Goal: Task Accomplishment & Management: Complete application form

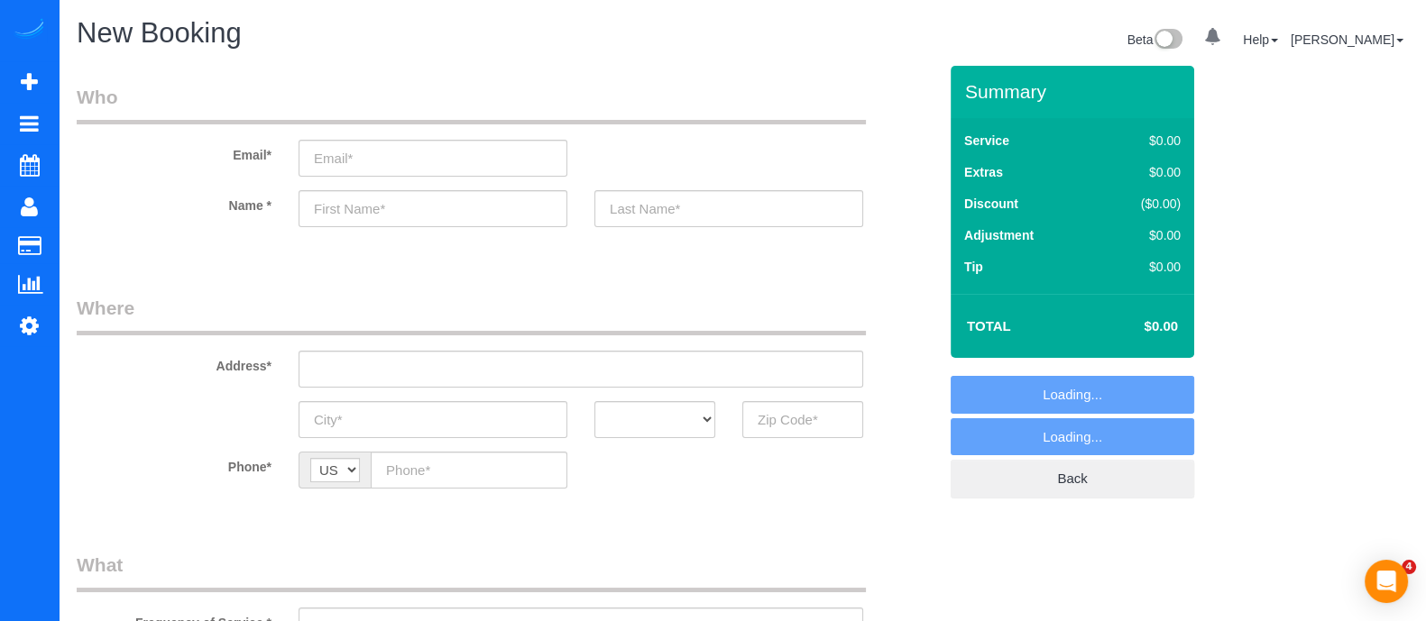
select select "object:638"
click at [357, 212] on input "text" at bounding box center [433, 208] width 269 height 37
type input "[PERSON_NAME]"
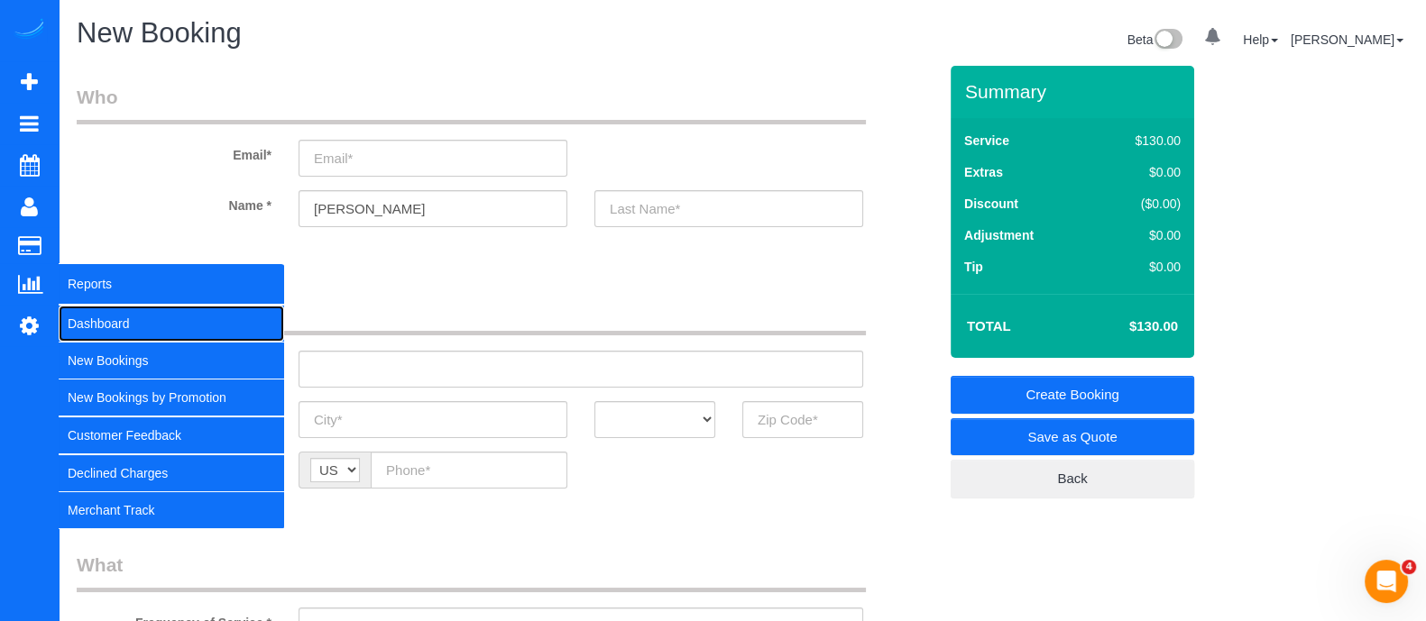
click at [83, 318] on link "Dashboard" at bounding box center [172, 324] width 226 height 36
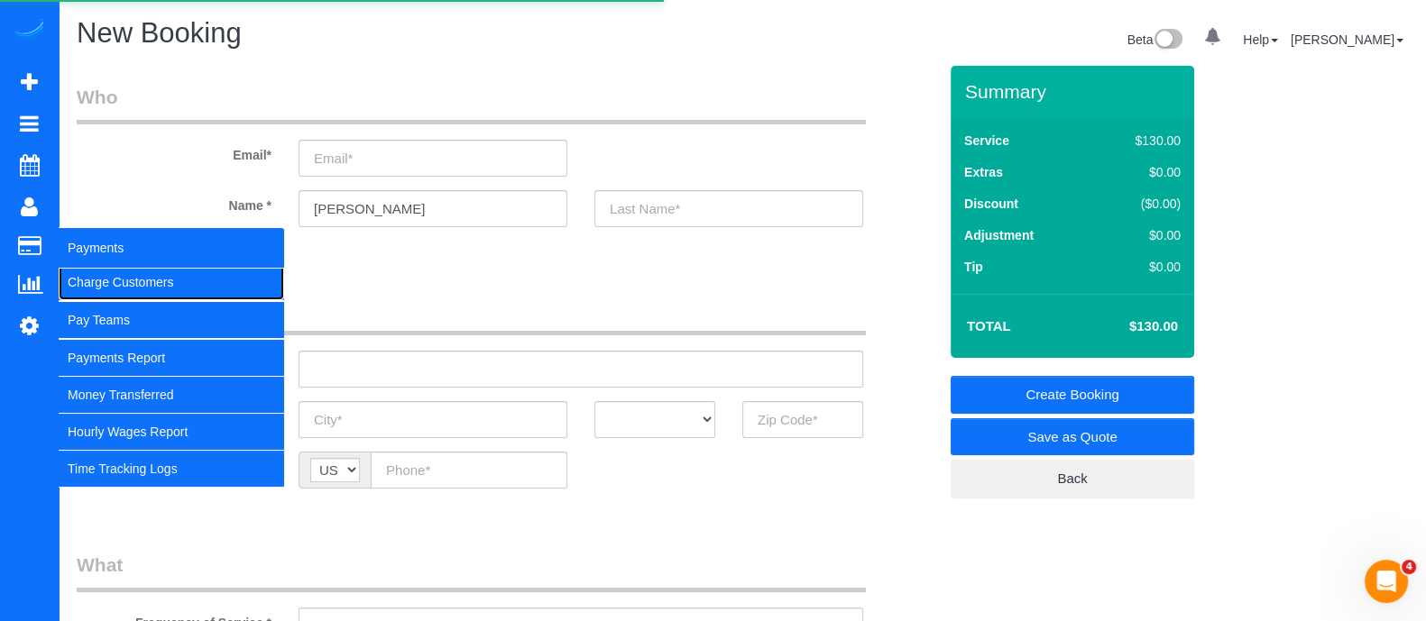
click at [111, 286] on link "Charge Customers" at bounding box center [172, 282] width 226 height 36
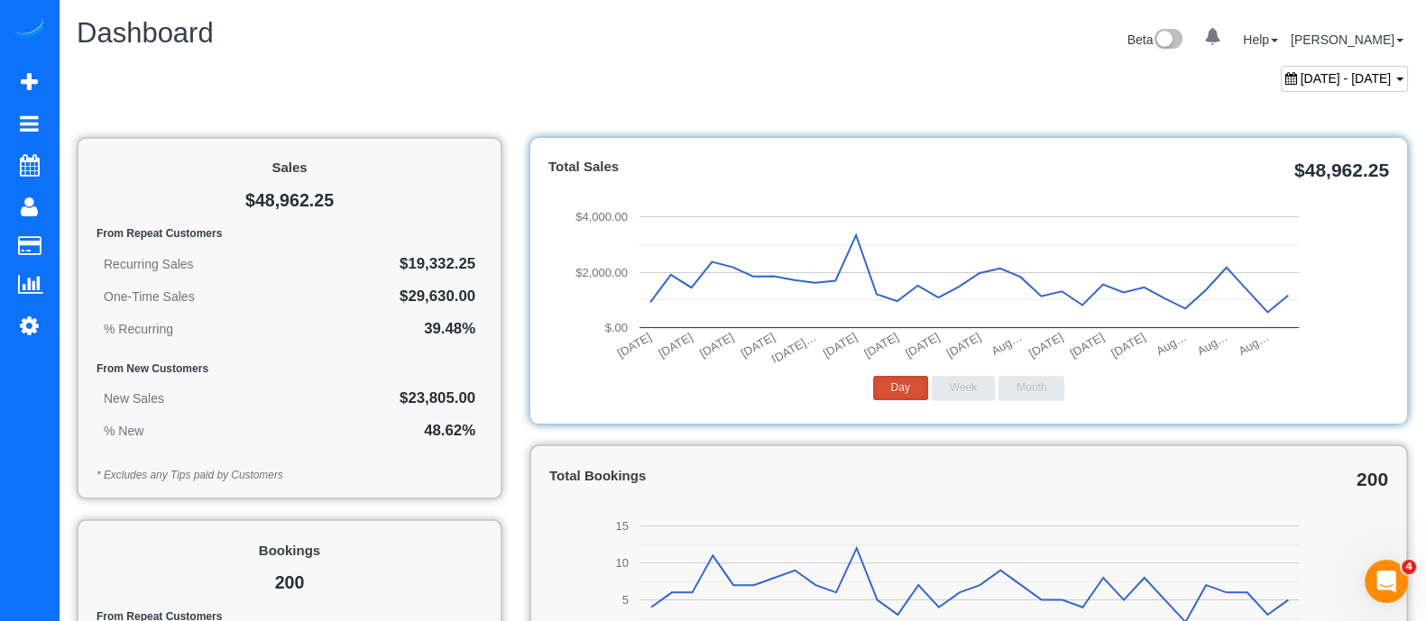
select select
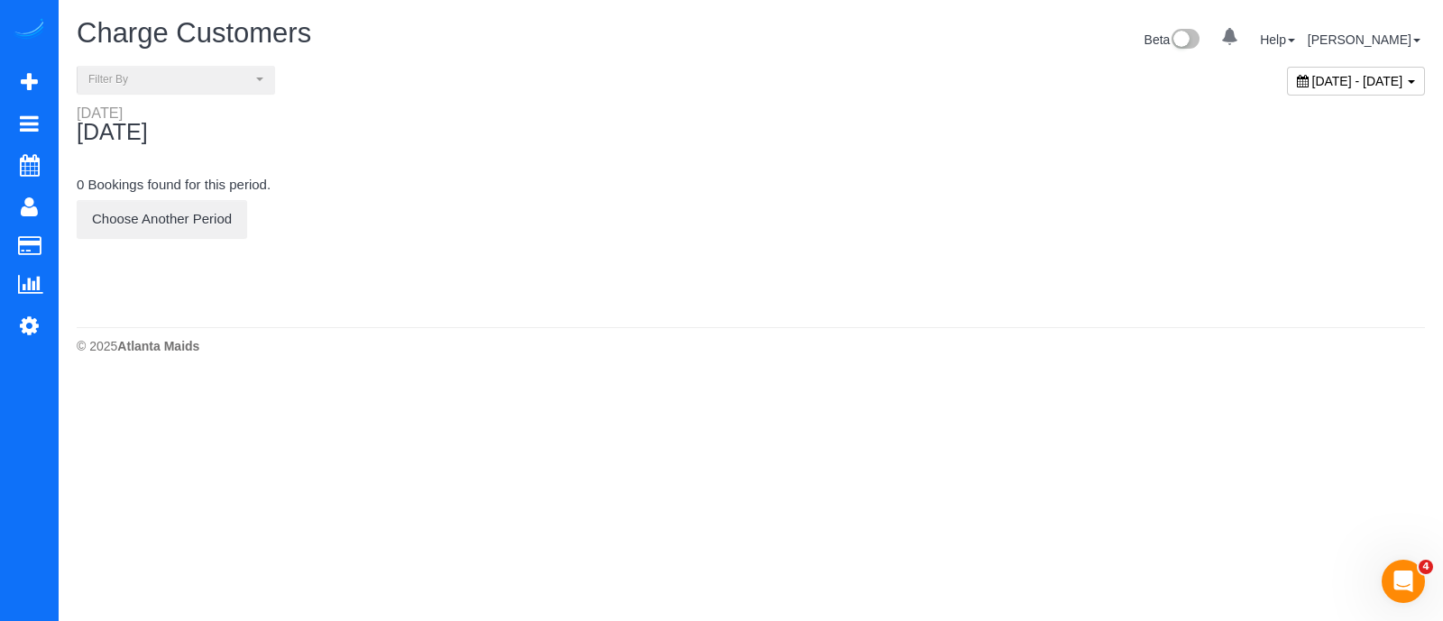
click at [1343, 74] on span "[DATE] - [DATE]" at bounding box center [1357, 81] width 91 height 14
type input "**********"
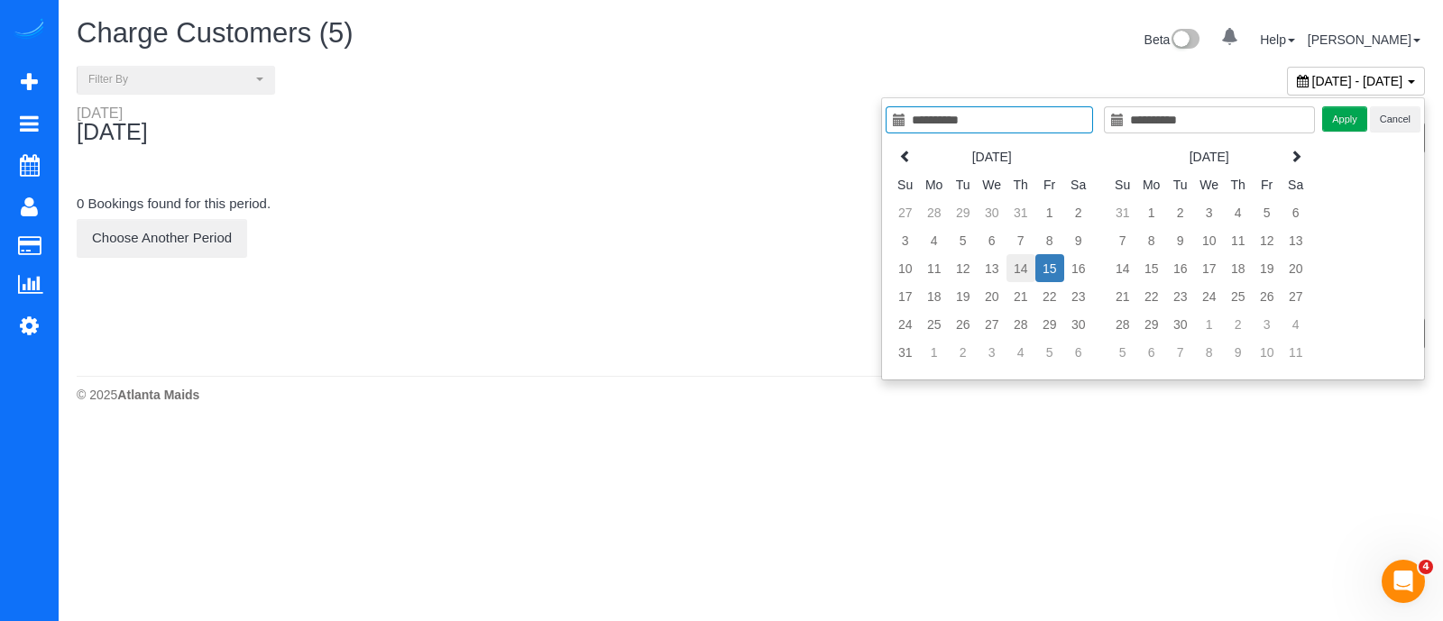
type input "**********"
click at [1028, 272] on td "14" at bounding box center [1021, 268] width 29 height 28
click at [1028, 272] on tr "10 11 12 13 14 15 16" at bounding box center [992, 268] width 202 height 28
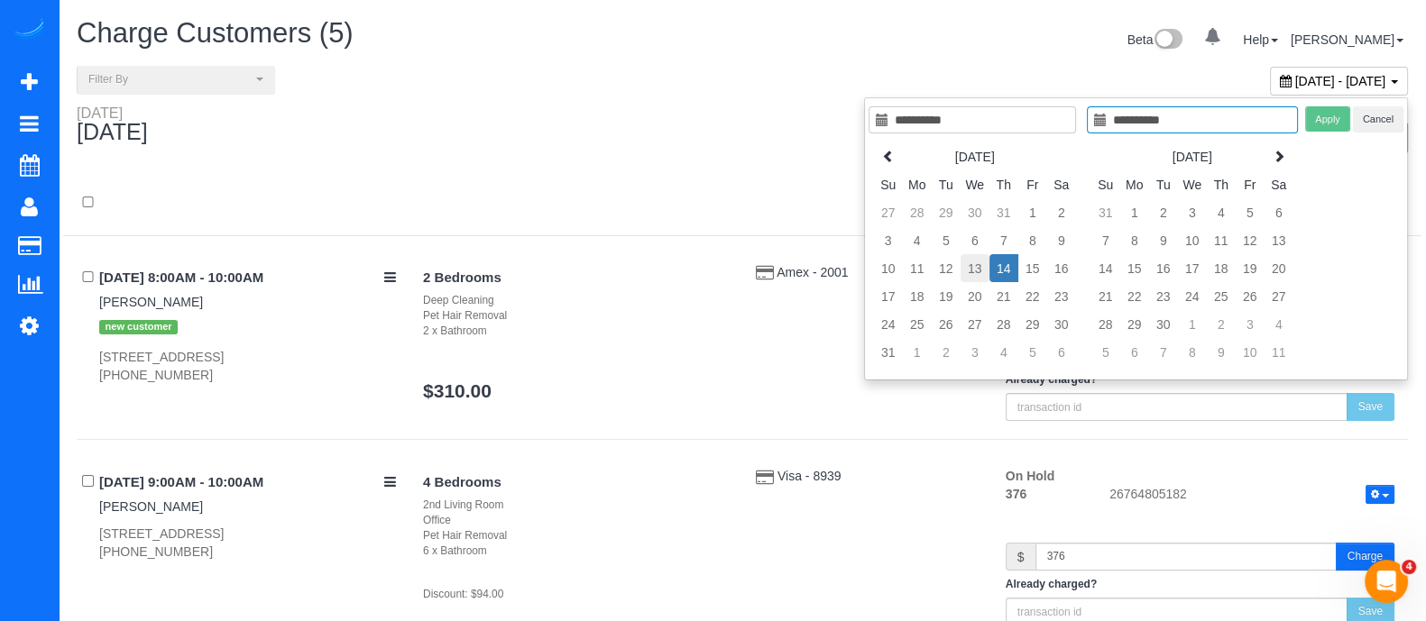
type input "**********"
click at [975, 270] on td "13" at bounding box center [975, 268] width 29 height 28
type input "**********"
click at [1003, 272] on td "14" at bounding box center [1004, 268] width 29 height 28
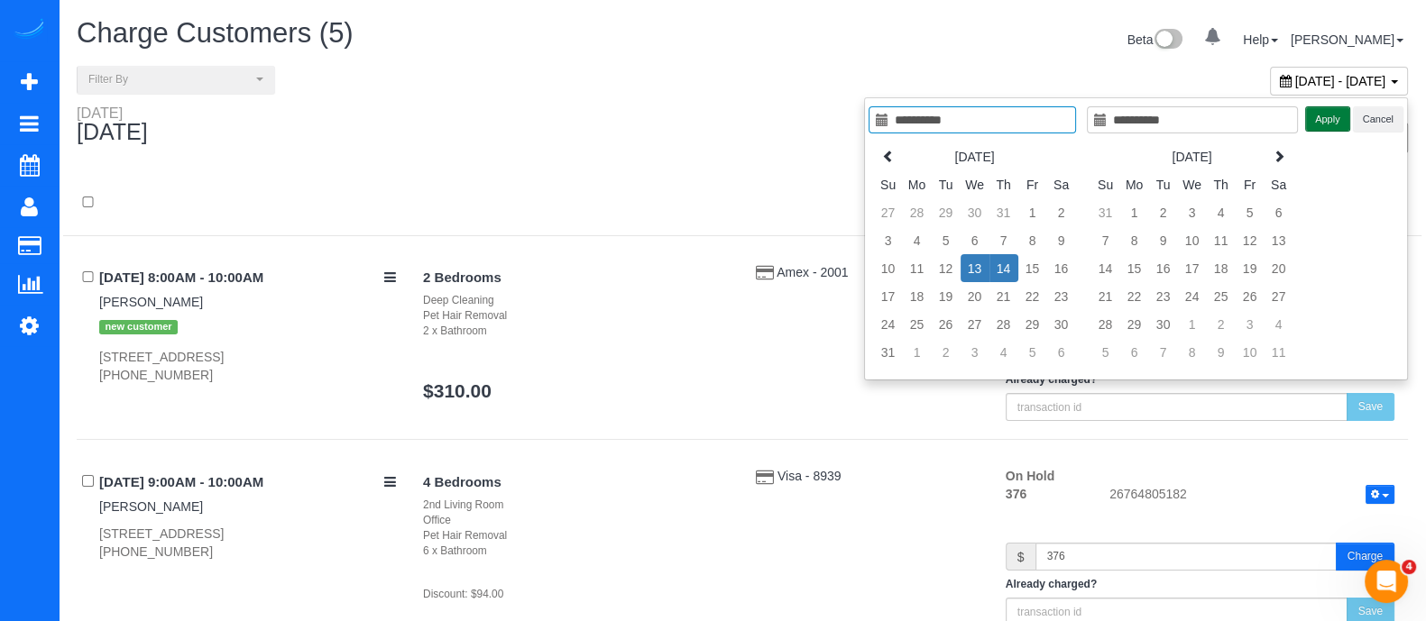
click at [1325, 122] on button "Apply" at bounding box center [1327, 119] width 45 height 26
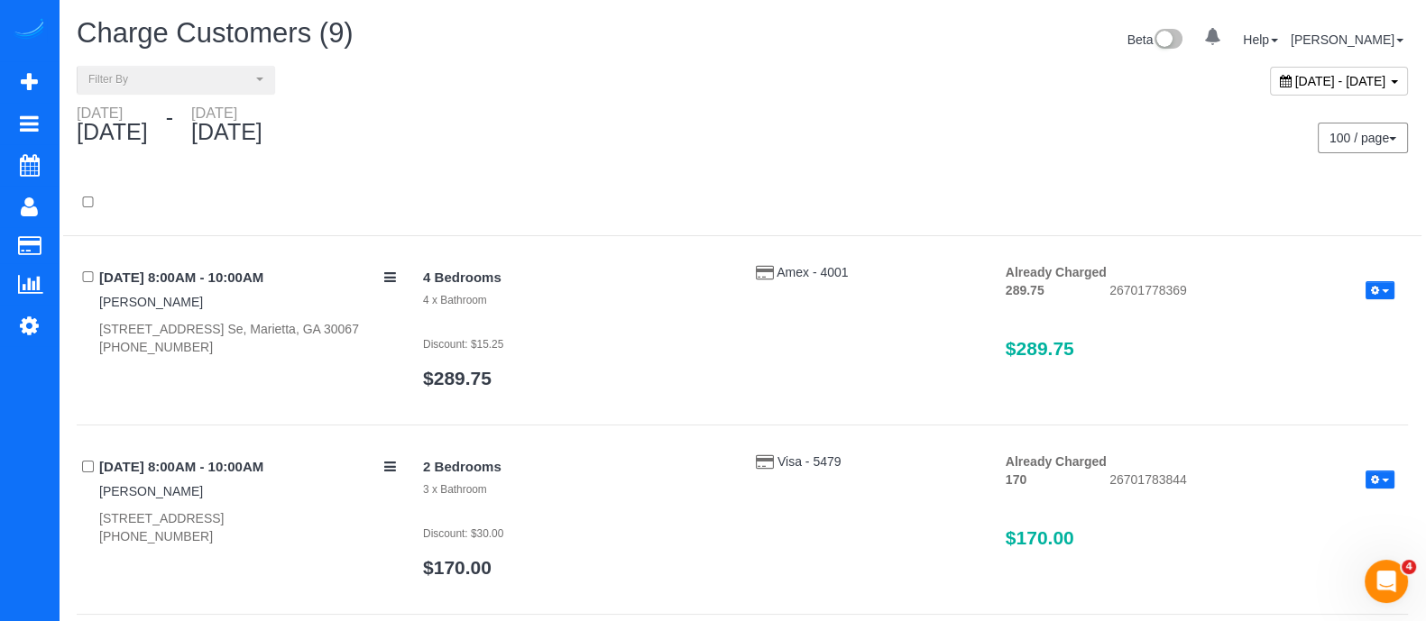
click at [1295, 74] on span "[DATE] - [DATE]" at bounding box center [1340, 81] width 91 height 14
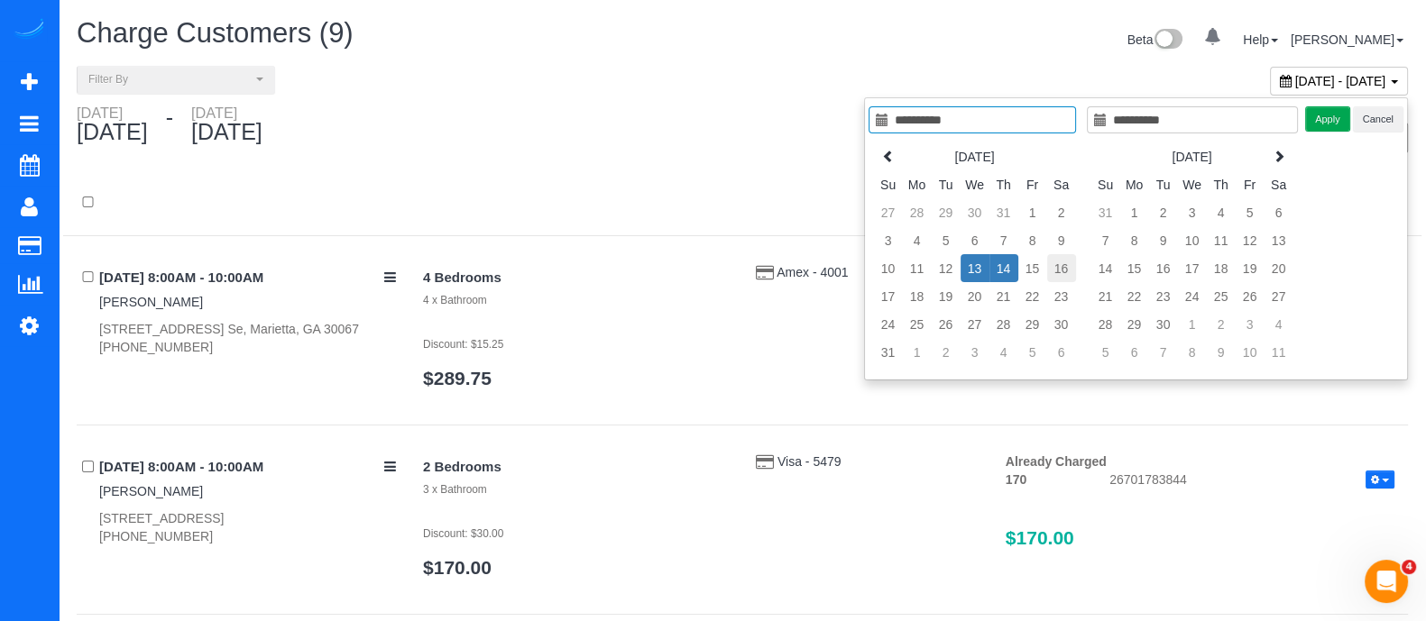
type input "**********"
click at [1058, 261] on td "16" at bounding box center [1061, 268] width 29 height 28
type input "**********"
click at [1058, 261] on td "16" at bounding box center [1061, 268] width 29 height 28
type input "**********"
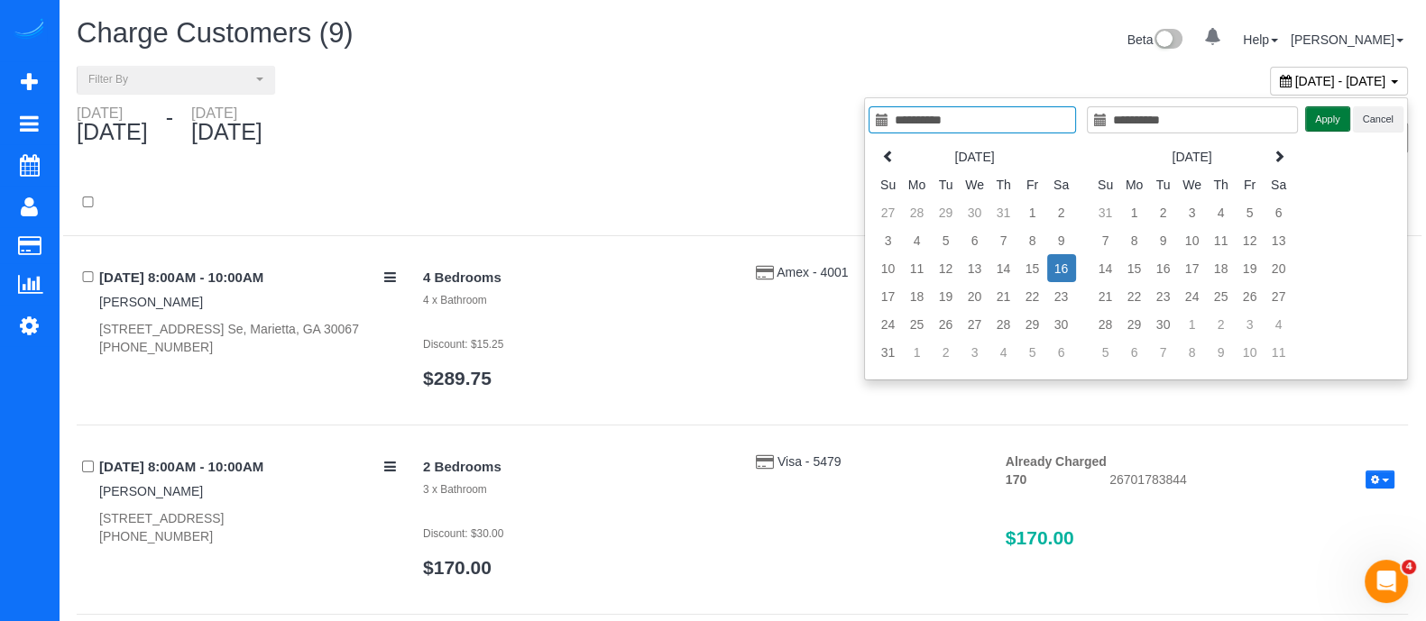
click at [1326, 126] on button "Apply" at bounding box center [1327, 119] width 45 height 26
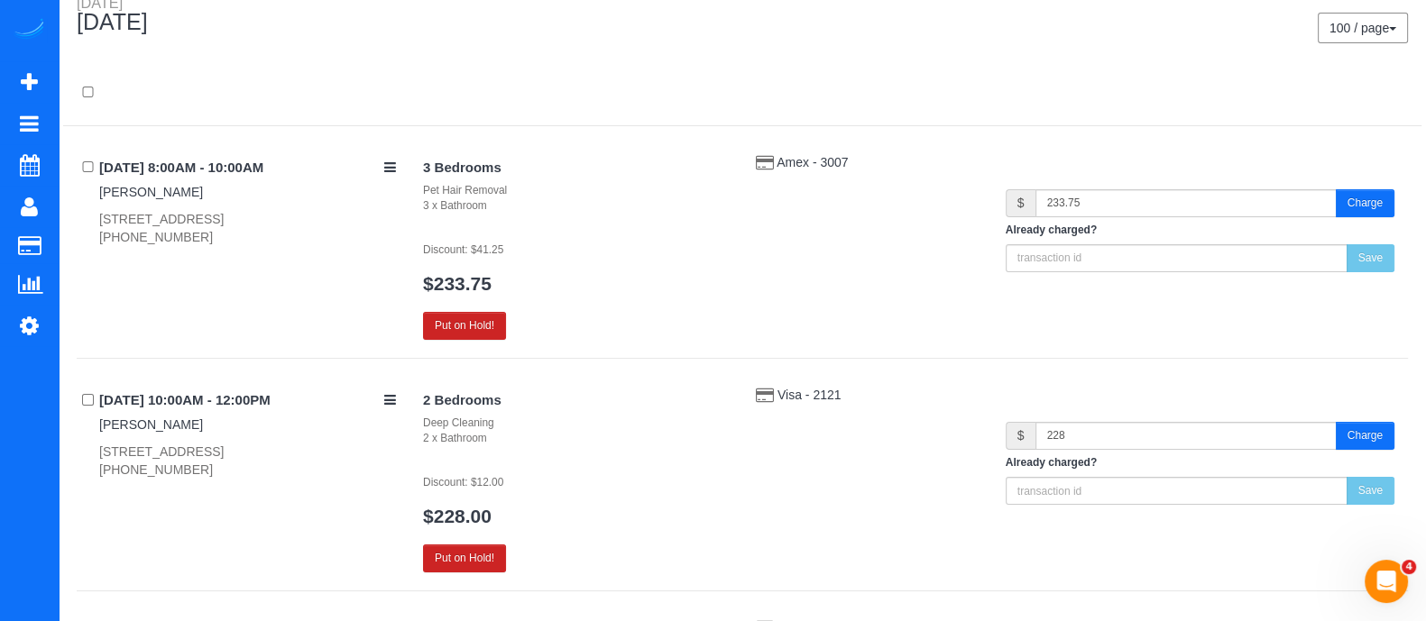
scroll to position [165, 0]
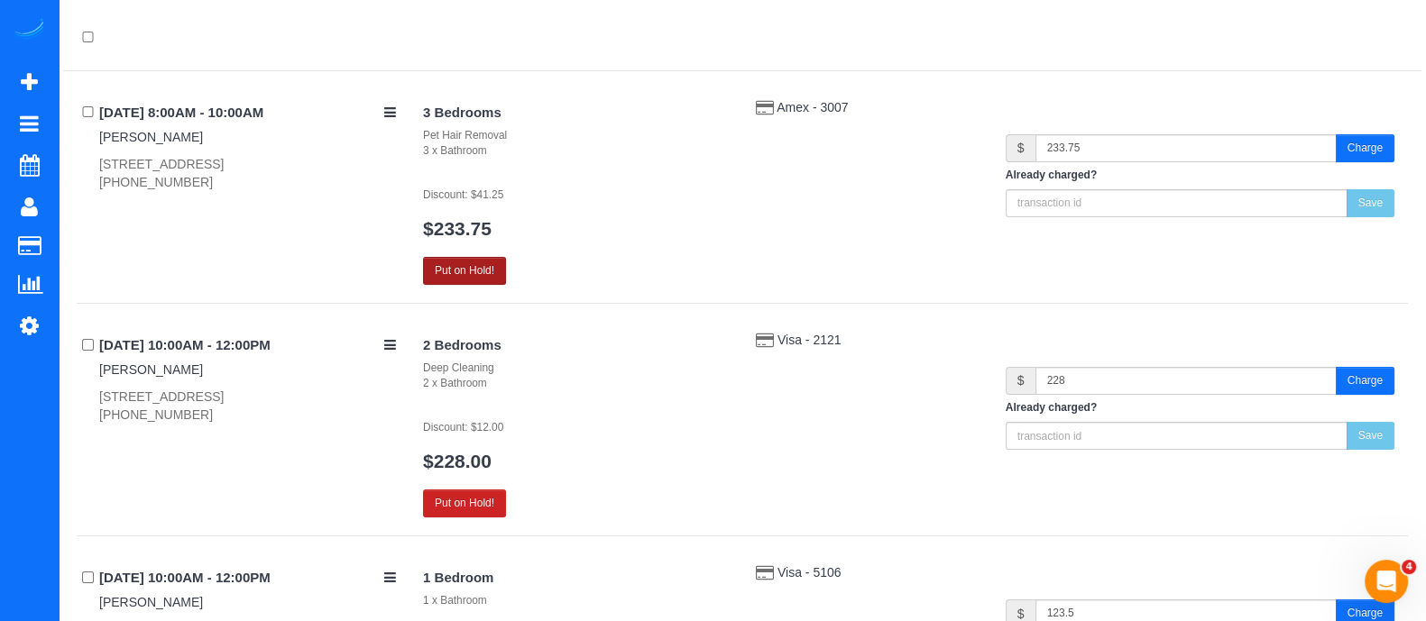
click at [465, 270] on button "Put on Hold!" at bounding box center [464, 271] width 83 height 28
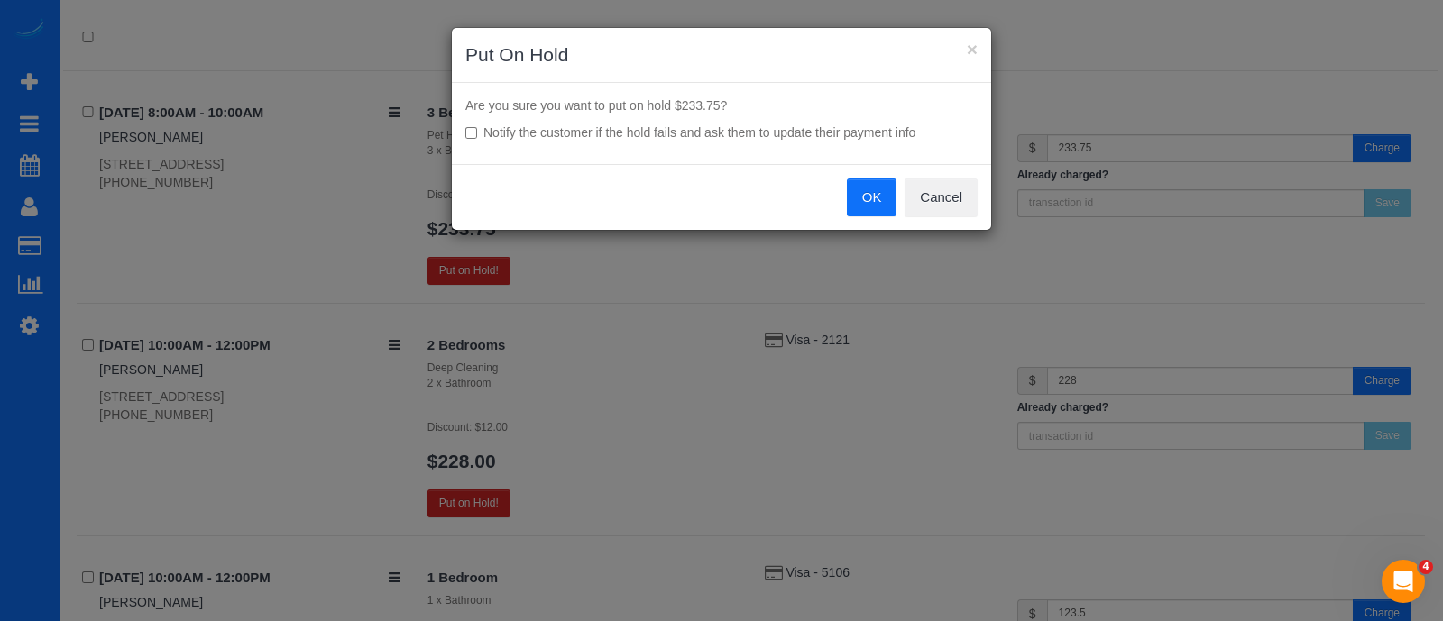
click at [866, 198] on button "OK" at bounding box center [872, 198] width 51 height 38
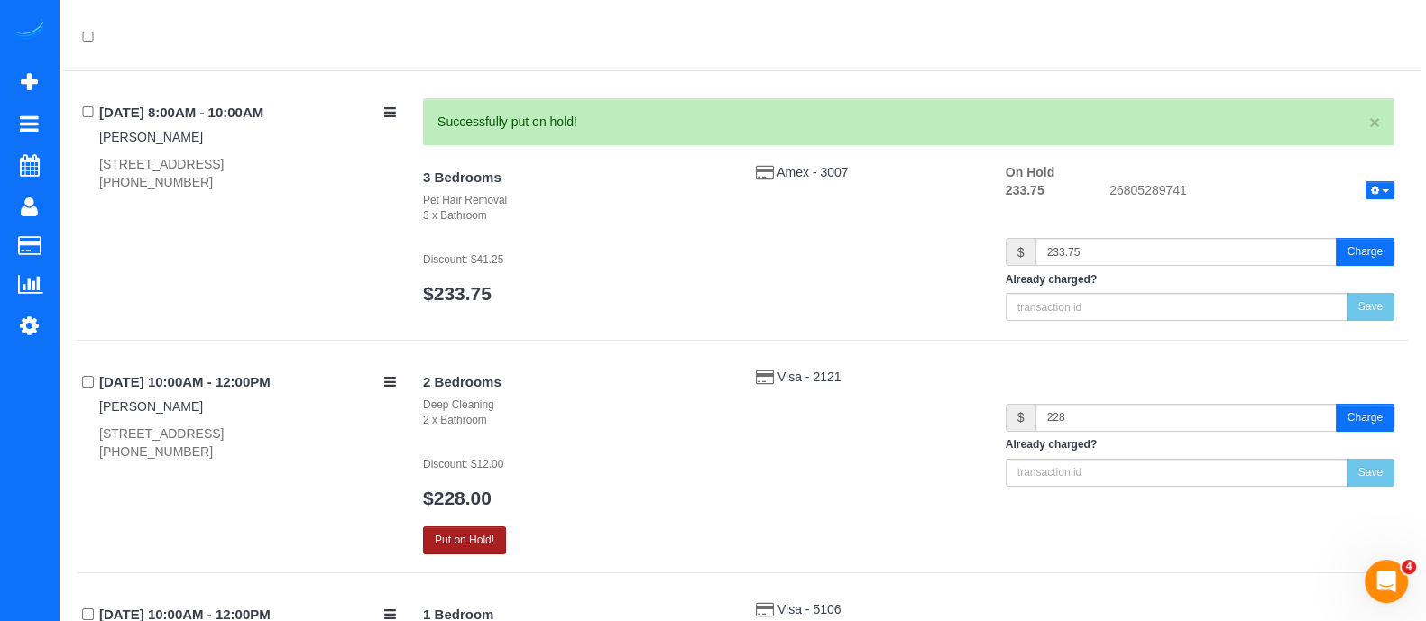
click at [487, 547] on button "Put on Hold!" at bounding box center [464, 541] width 83 height 28
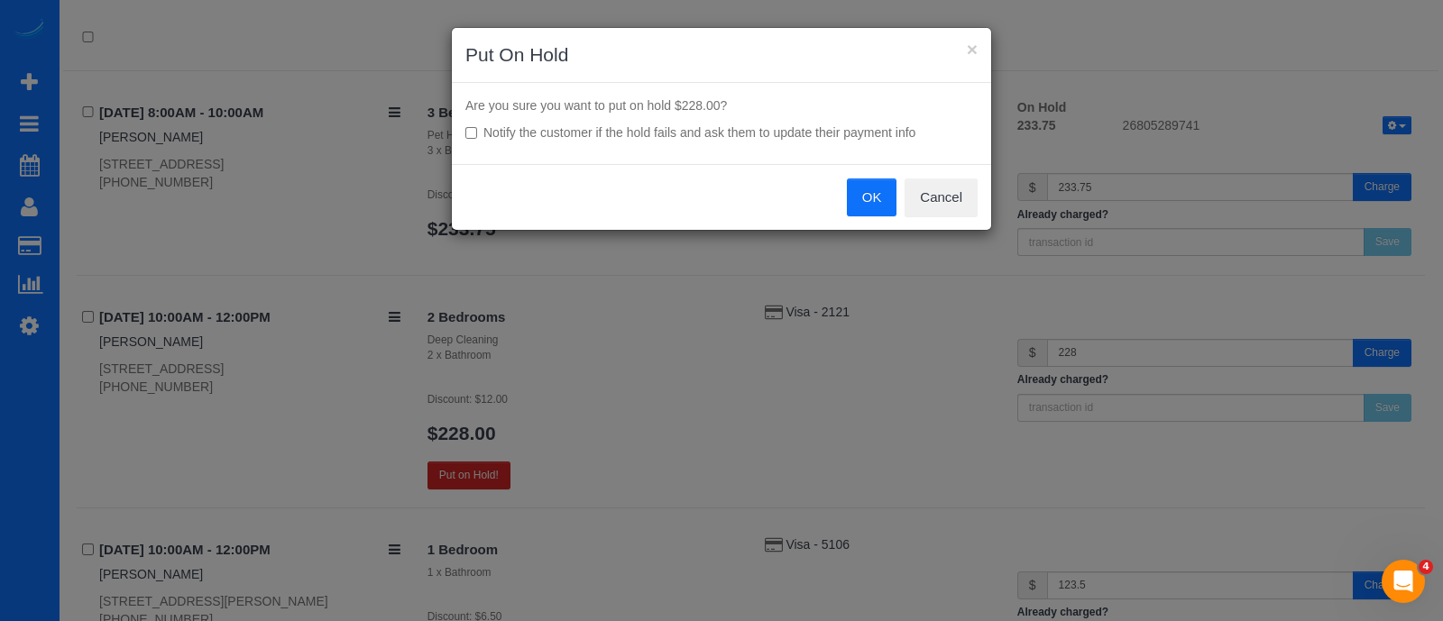
click at [864, 189] on button "OK" at bounding box center [872, 198] width 51 height 38
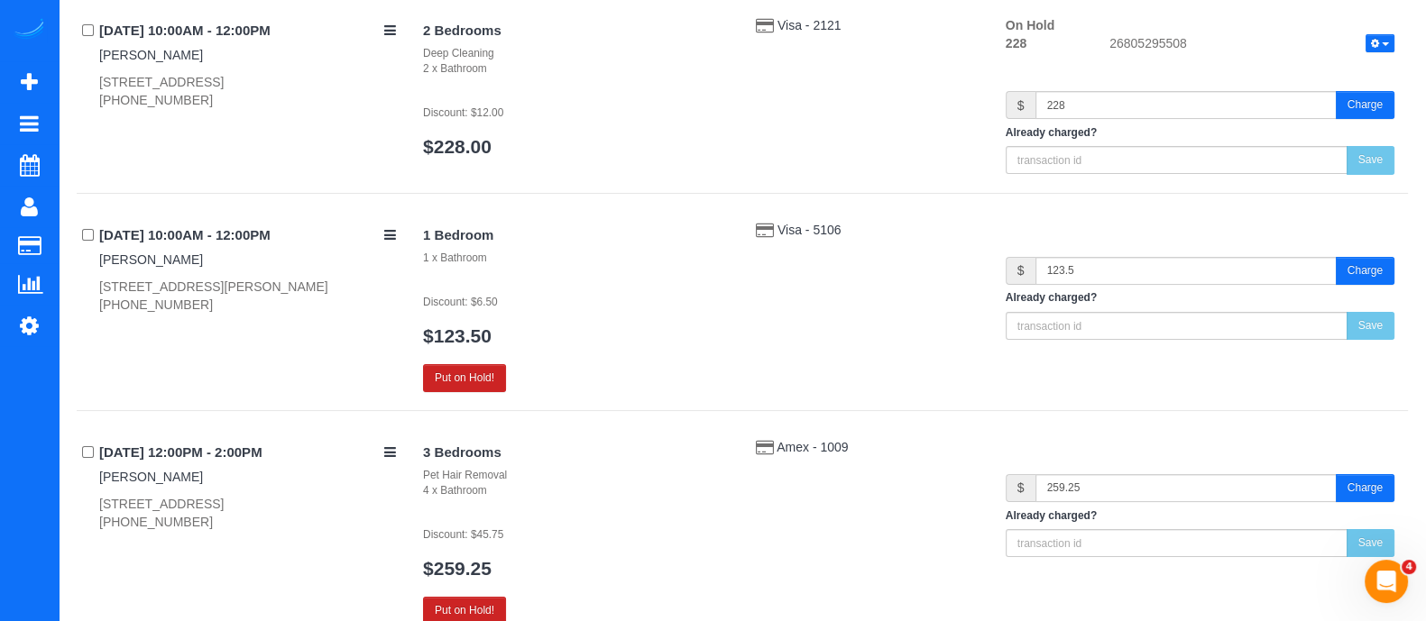
scroll to position [501, 0]
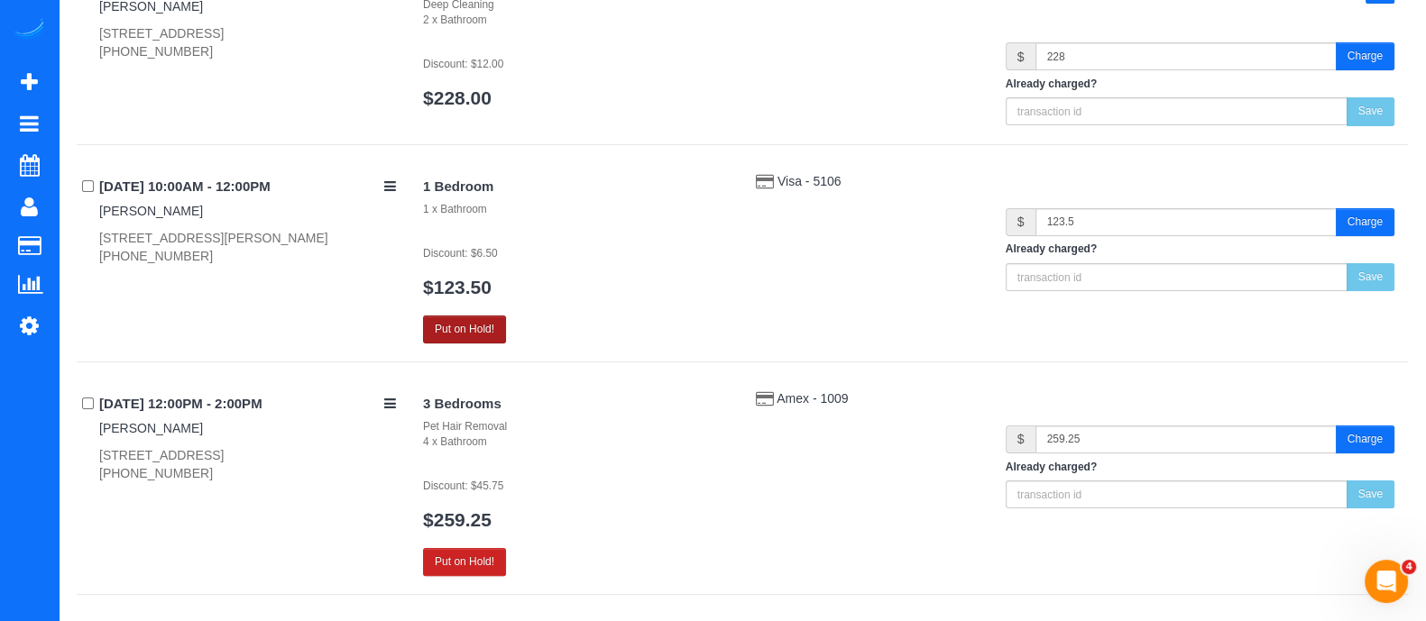
click at [501, 327] on button "Put on Hold!" at bounding box center [464, 330] width 83 height 28
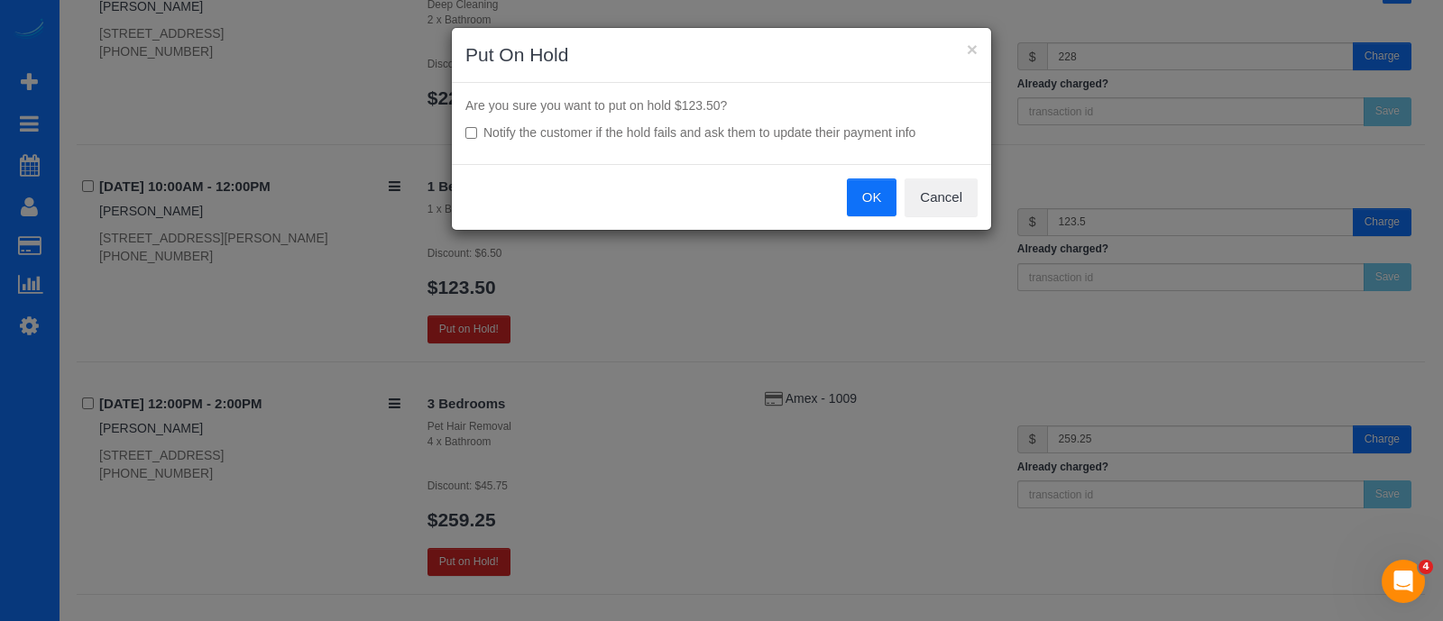
click at [858, 198] on button "OK" at bounding box center [872, 198] width 51 height 38
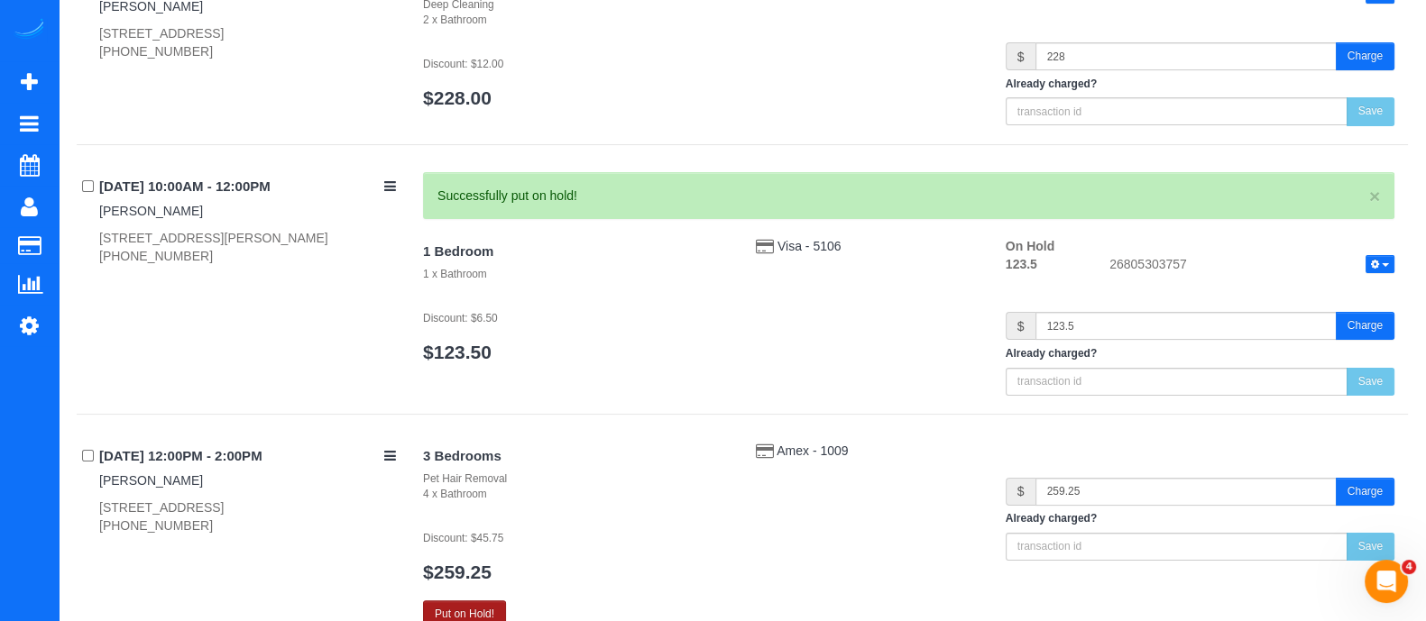
click at [476, 601] on button "Put on Hold!" at bounding box center [464, 615] width 83 height 28
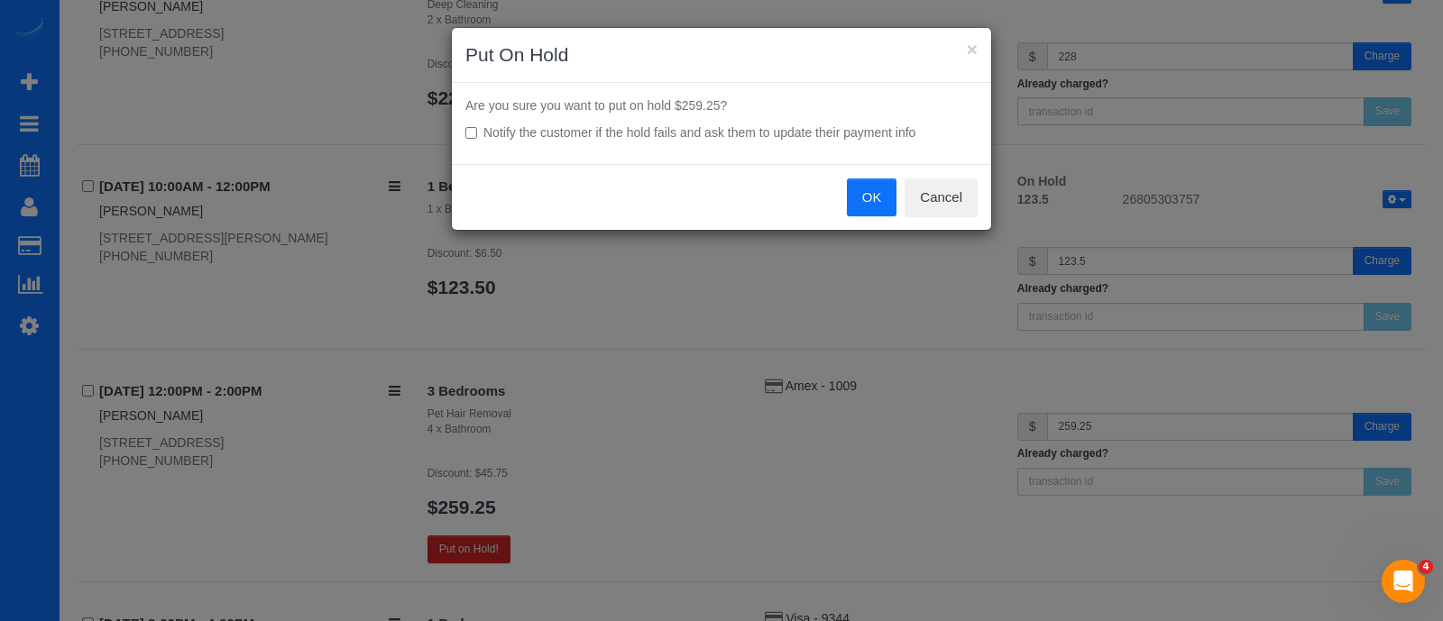
click at [867, 198] on button "OK" at bounding box center [872, 198] width 51 height 38
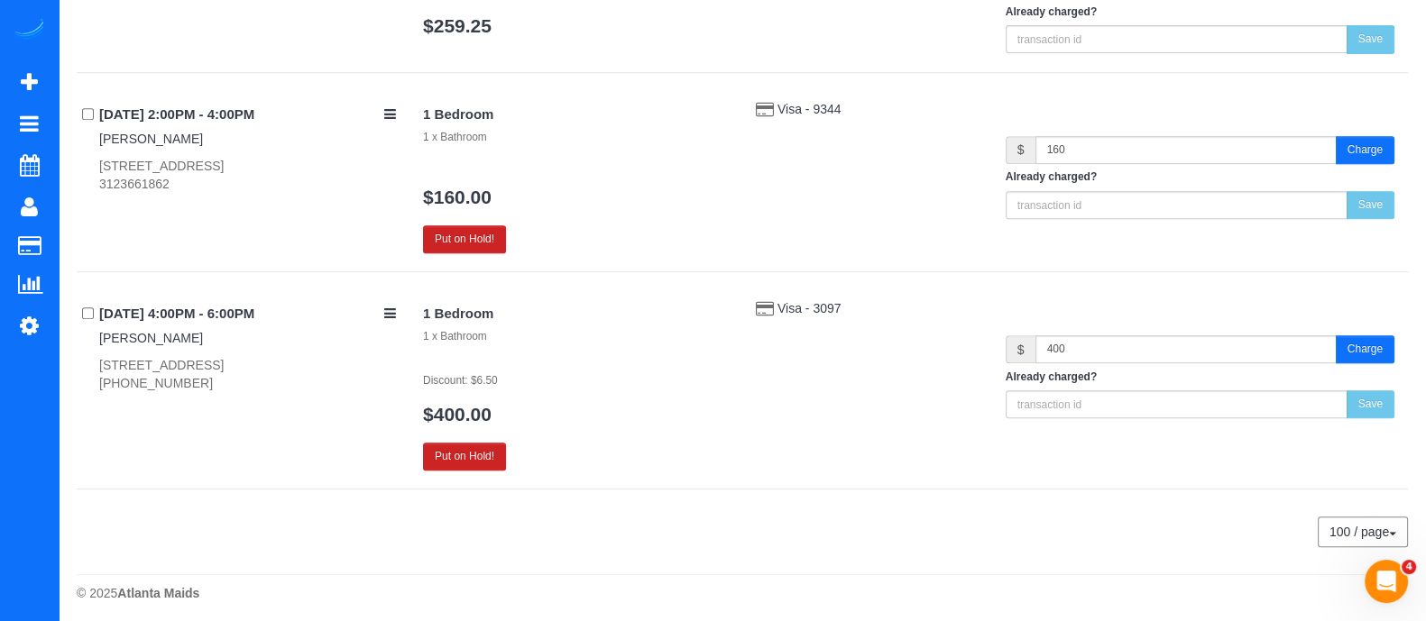
scroll to position [987, 0]
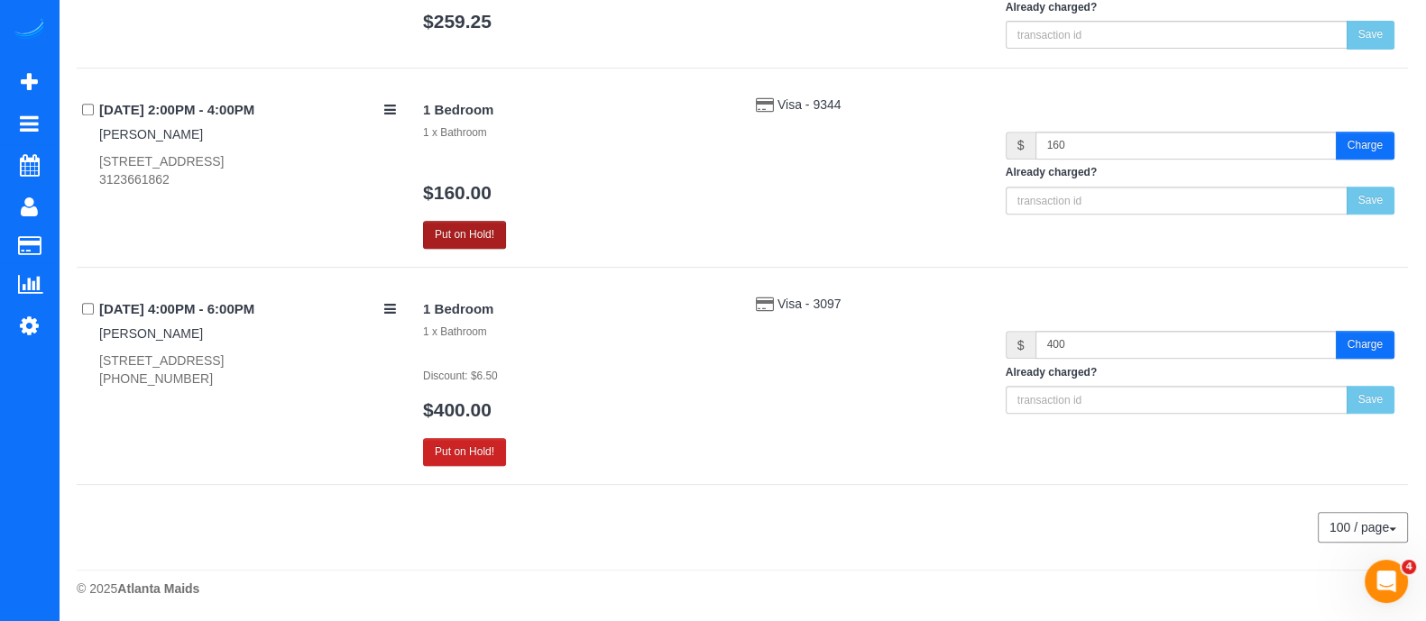
click at [447, 226] on button "Put on Hold!" at bounding box center [464, 235] width 83 height 28
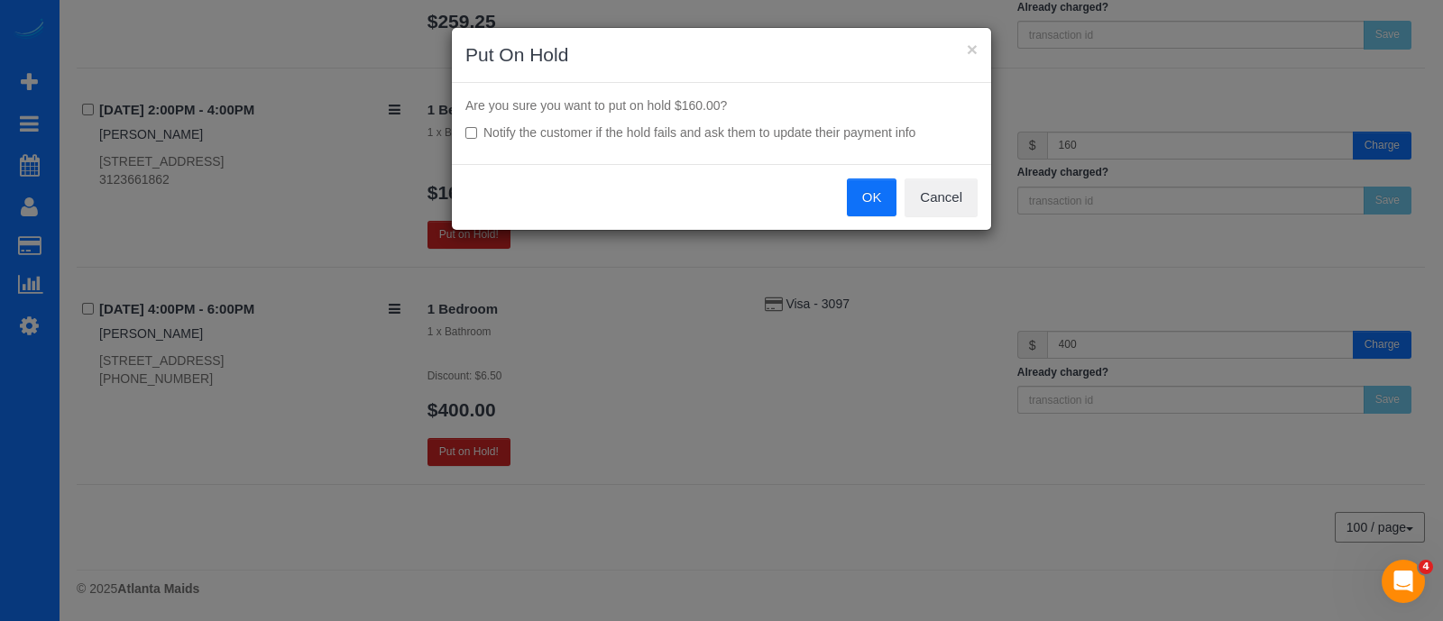
click at [873, 193] on button "OK" at bounding box center [872, 198] width 51 height 38
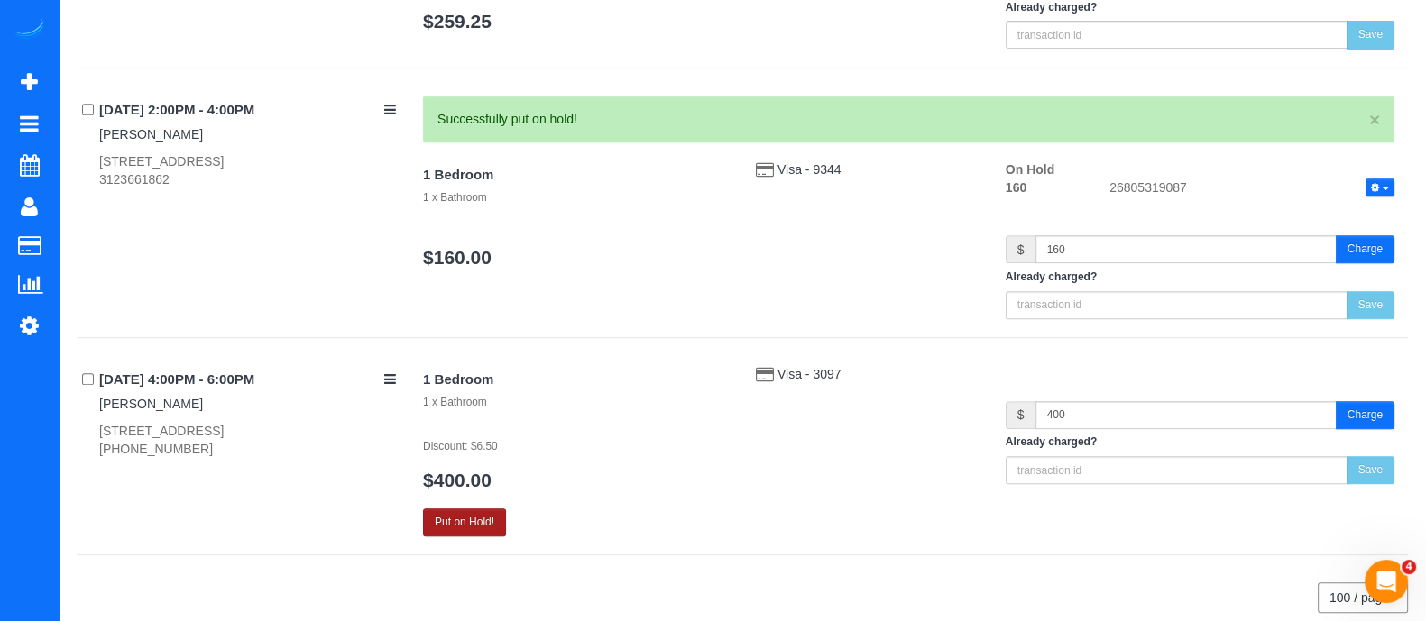
click at [487, 514] on button "Put on Hold!" at bounding box center [464, 523] width 83 height 28
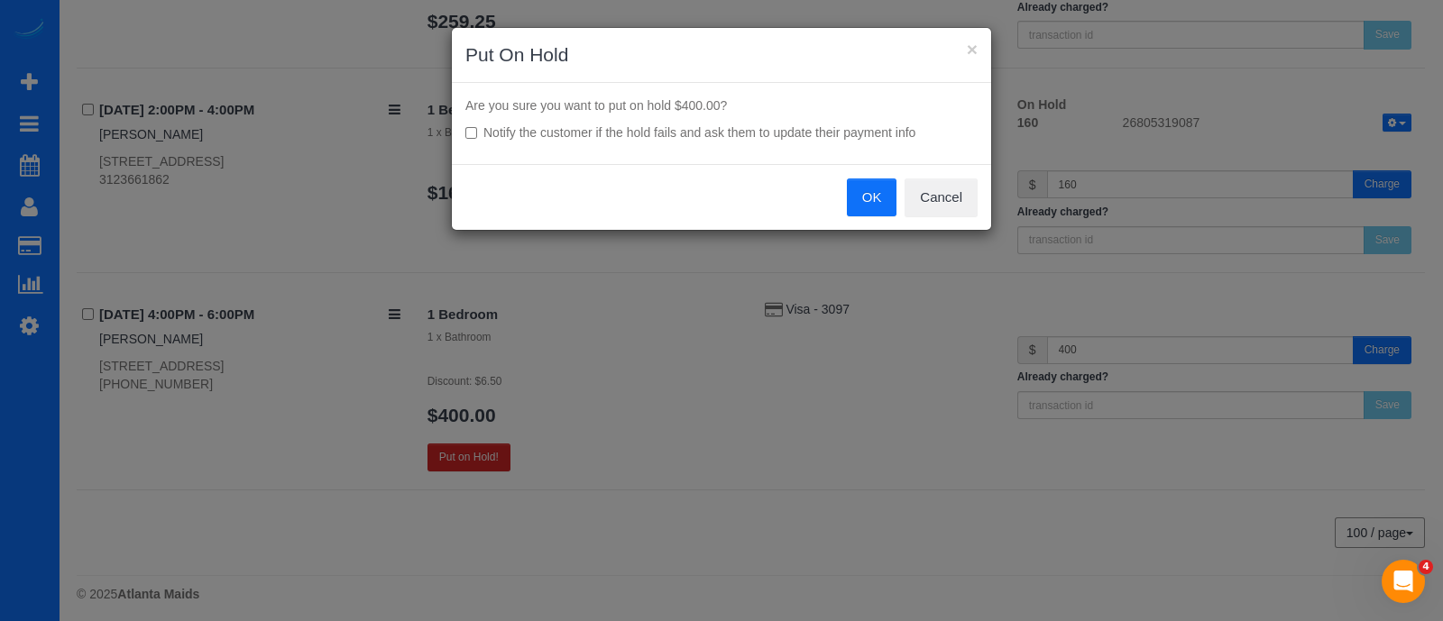
click at [870, 207] on button "OK" at bounding box center [872, 198] width 51 height 38
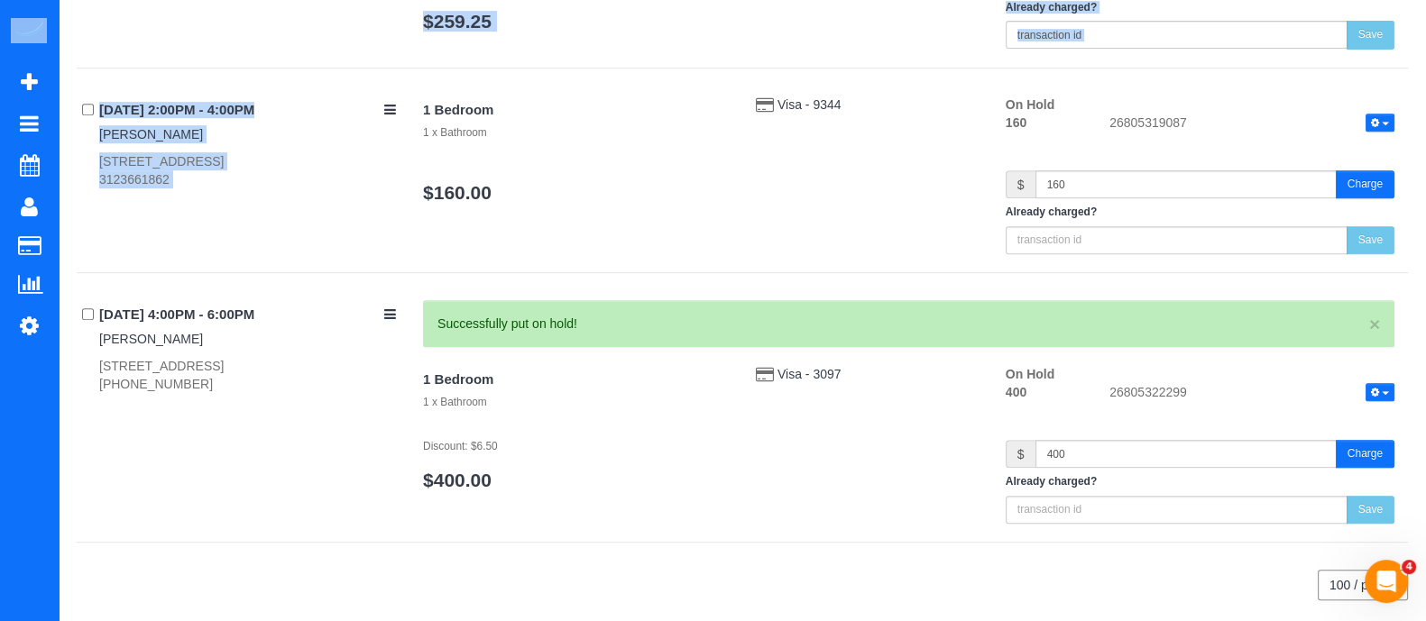
drag, startPoint x: 870, startPoint y: 207, endPoint x: 378, endPoint y: 59, distance: 514.5
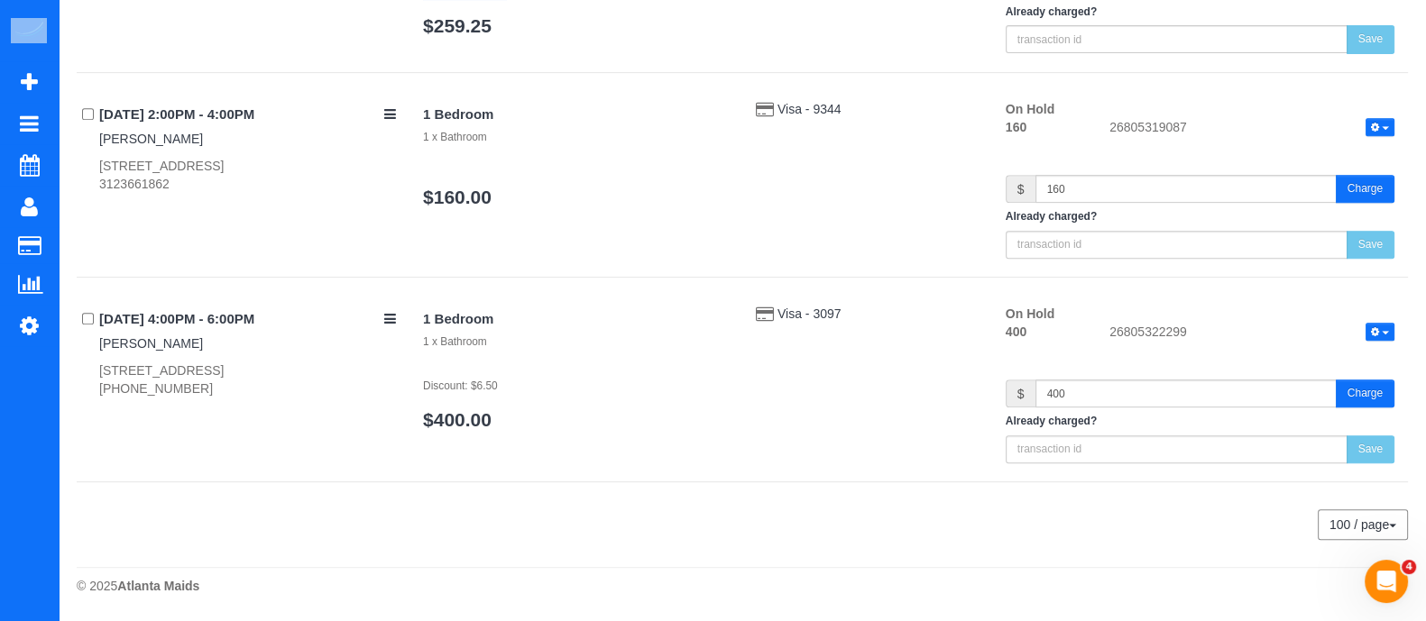
scroll to position [979, 0]
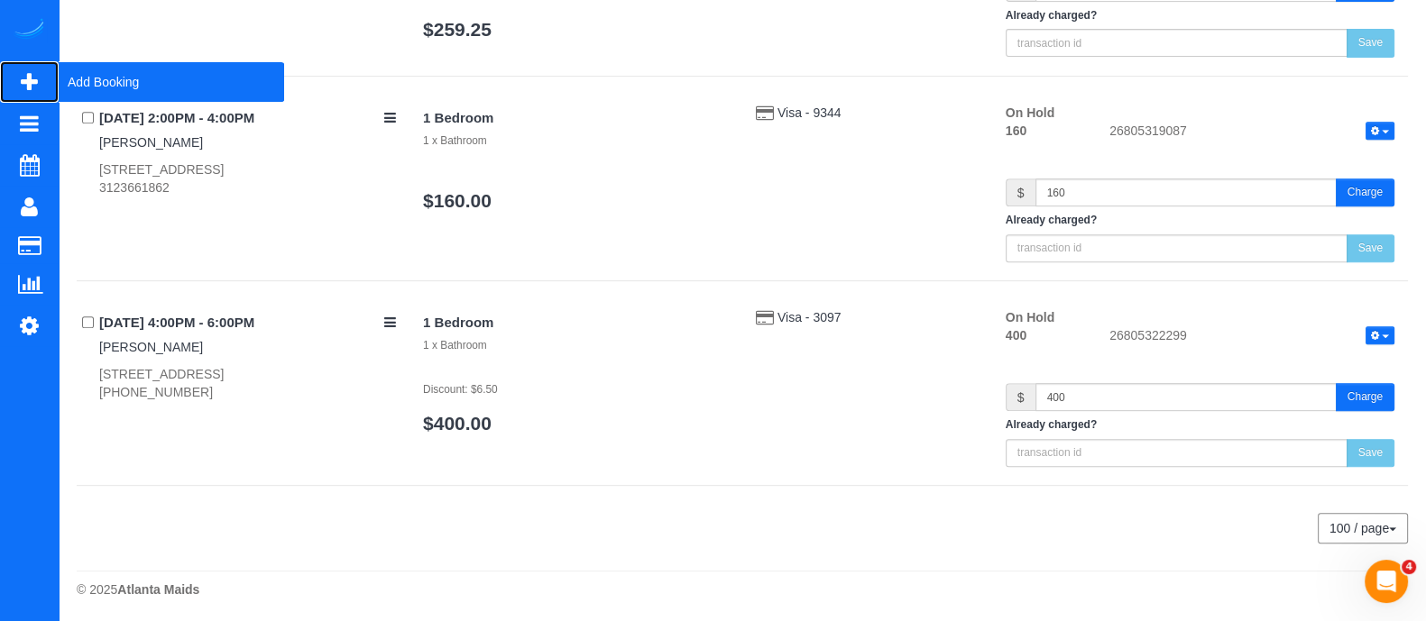
click at [153, 70] on span "Add Booking" at bounding box center [172, 81] width 226 height 41
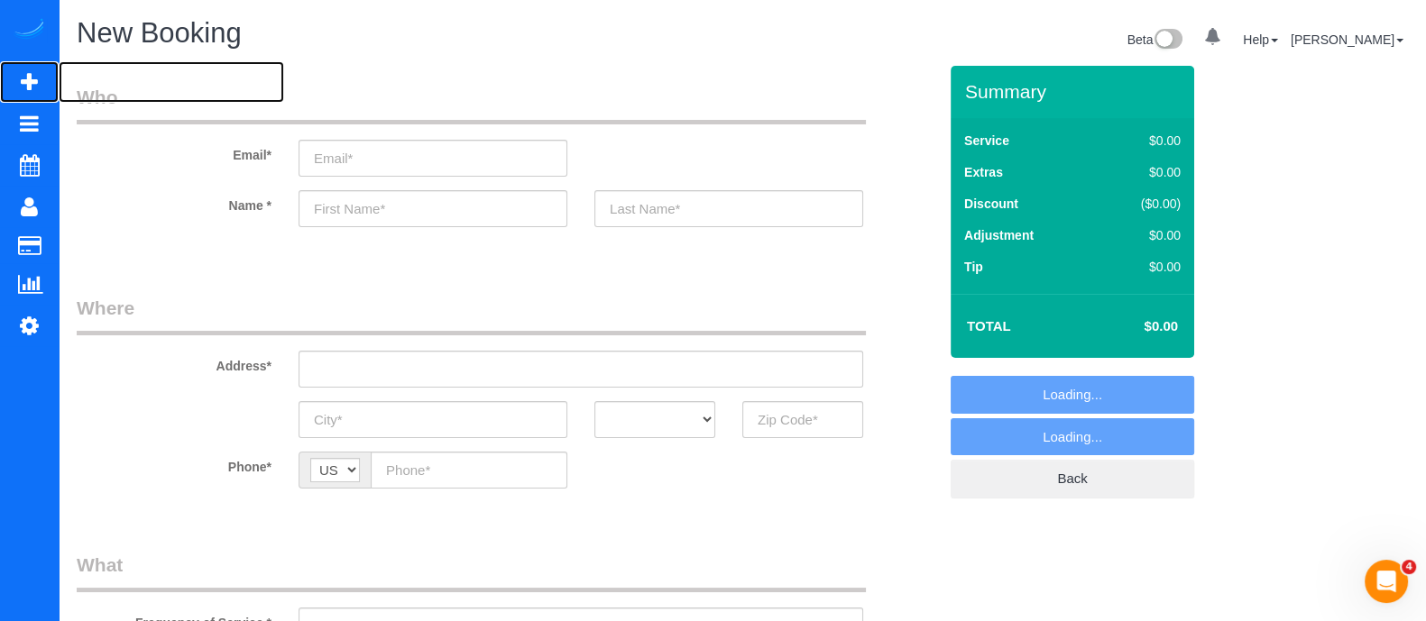
select select "object:2132"
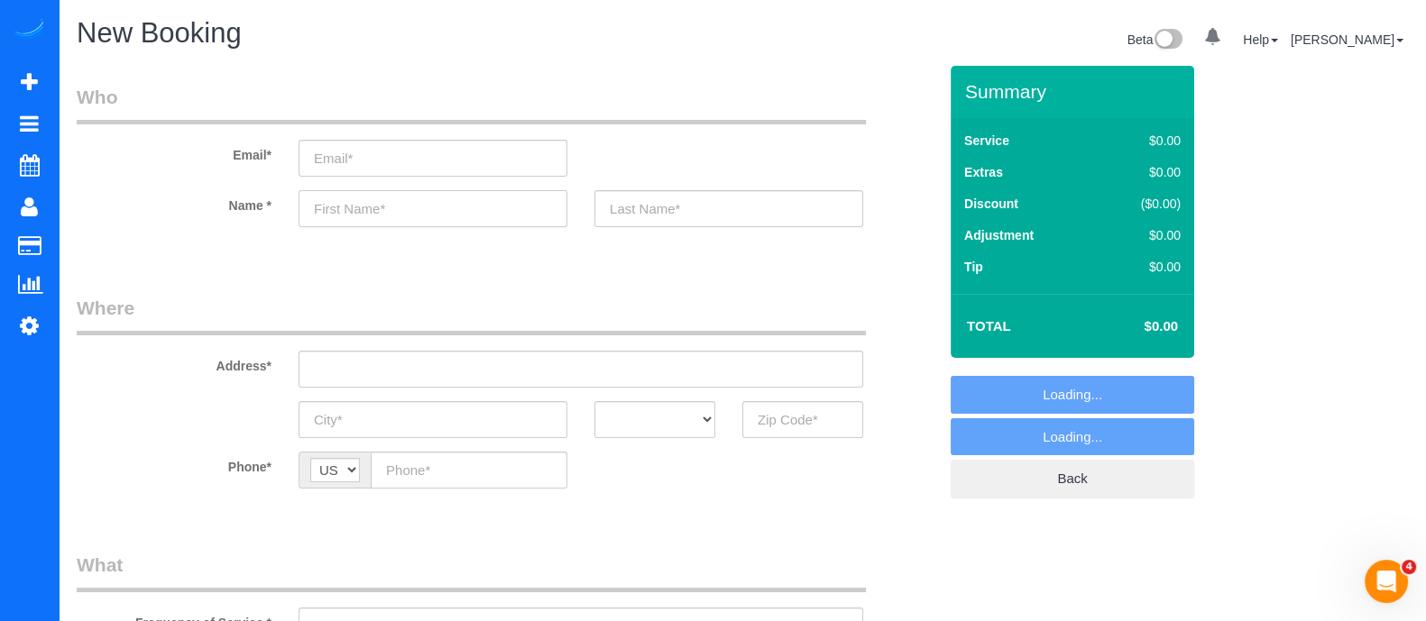
click at [405, 219] on input "text" at bounding box center [433, 208] width 269 height 37
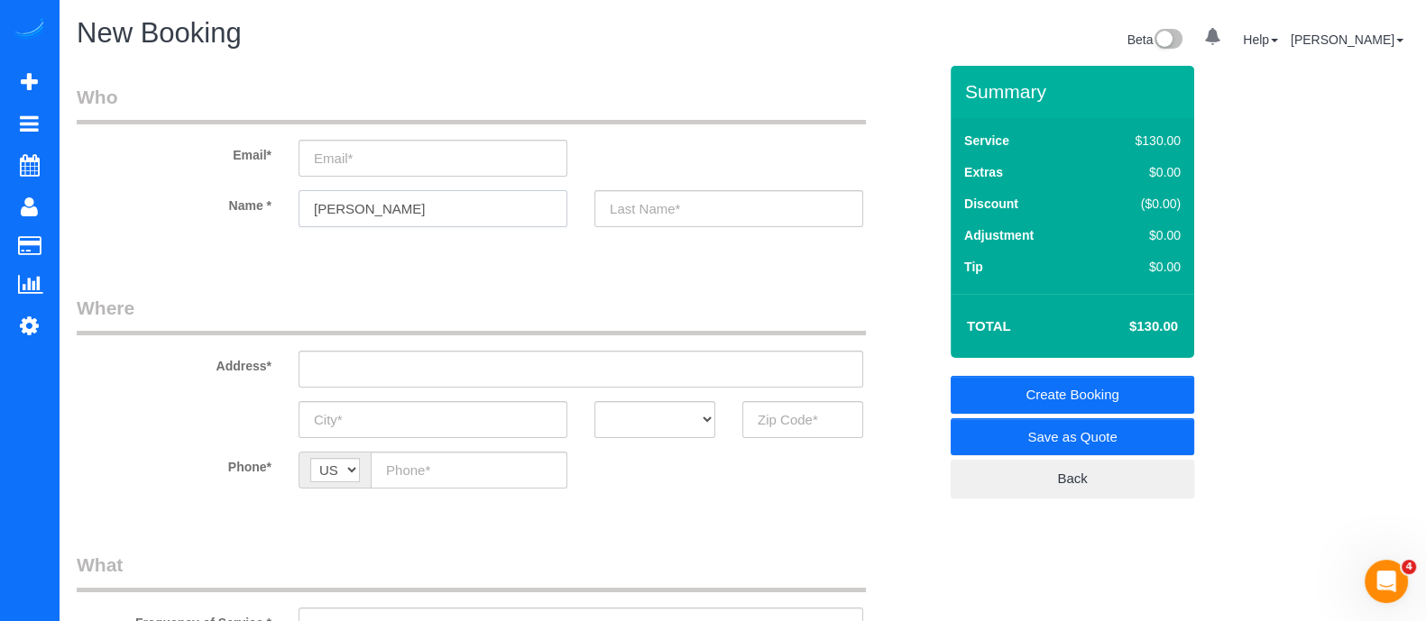
type input "[PERSON_NAME]"
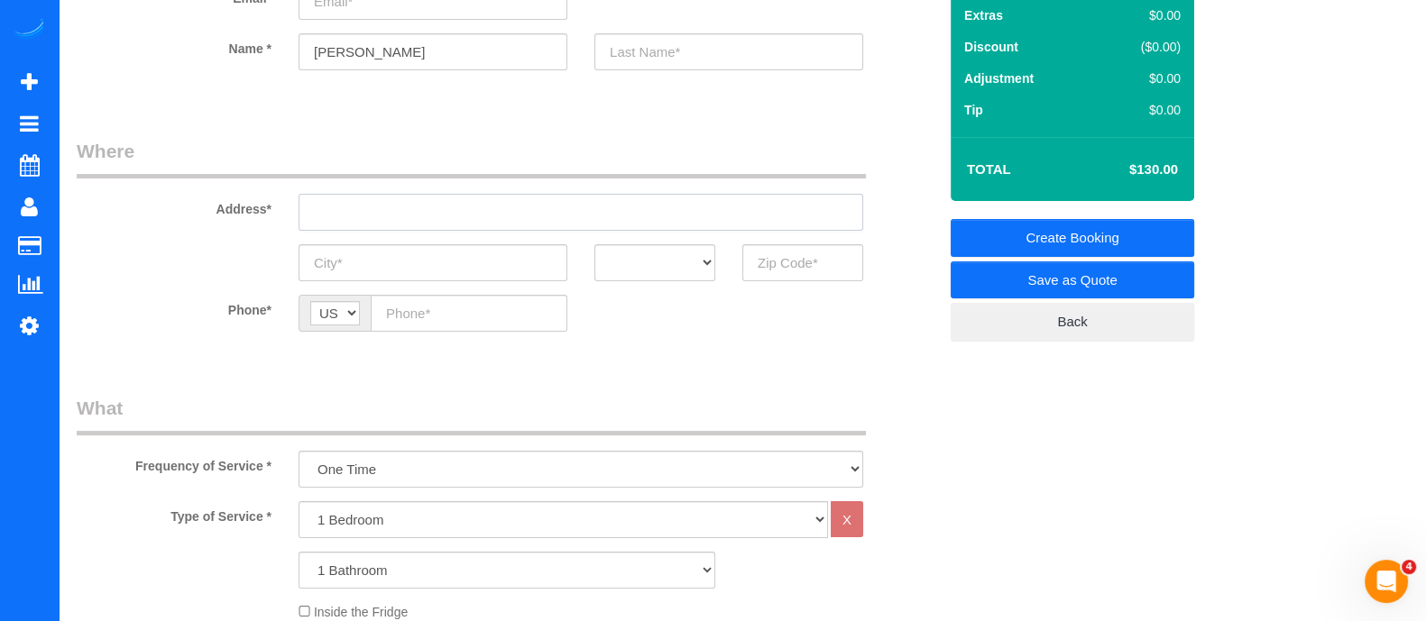
paste input "[STREET_ADDRESS][PERSON_NAME]"
click at [712, 224] on input "[STREET_ADDRESS][PERSON_NAME]" at bounding box center [581, 212] width 565 height 37
type input "[STREET_ADDRESS][PERSON_NAME]"
click at [651, 63] on input "text" at bounding box center [728, 51] width 269 height 37
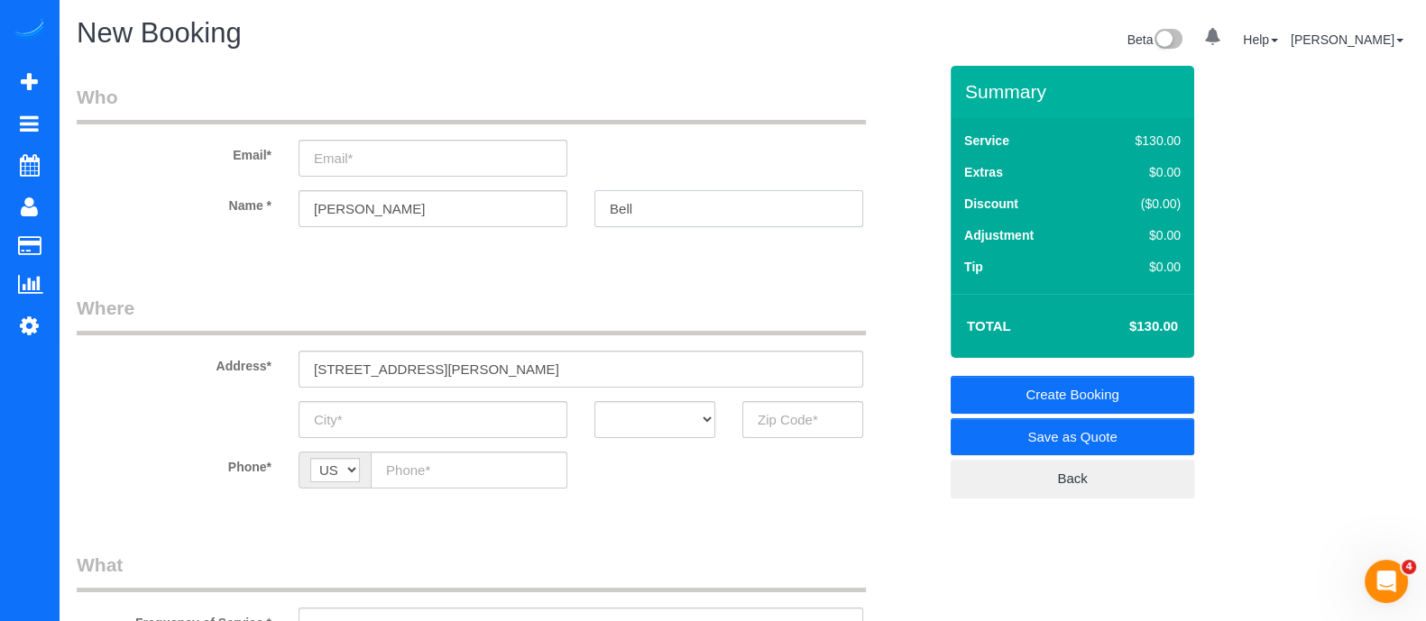
type input "Bell"
click at [347, 155] on input "email" at bounding box center [433, 158] width 269 height 37
type input "[EMAIL_ADDRESS][DOMAIN_NAME]"
click at [428, 421] on input "A" at bounding box center [433, 419] width 269 height 37
type input "[GEOGRAPHIC_DATA]"
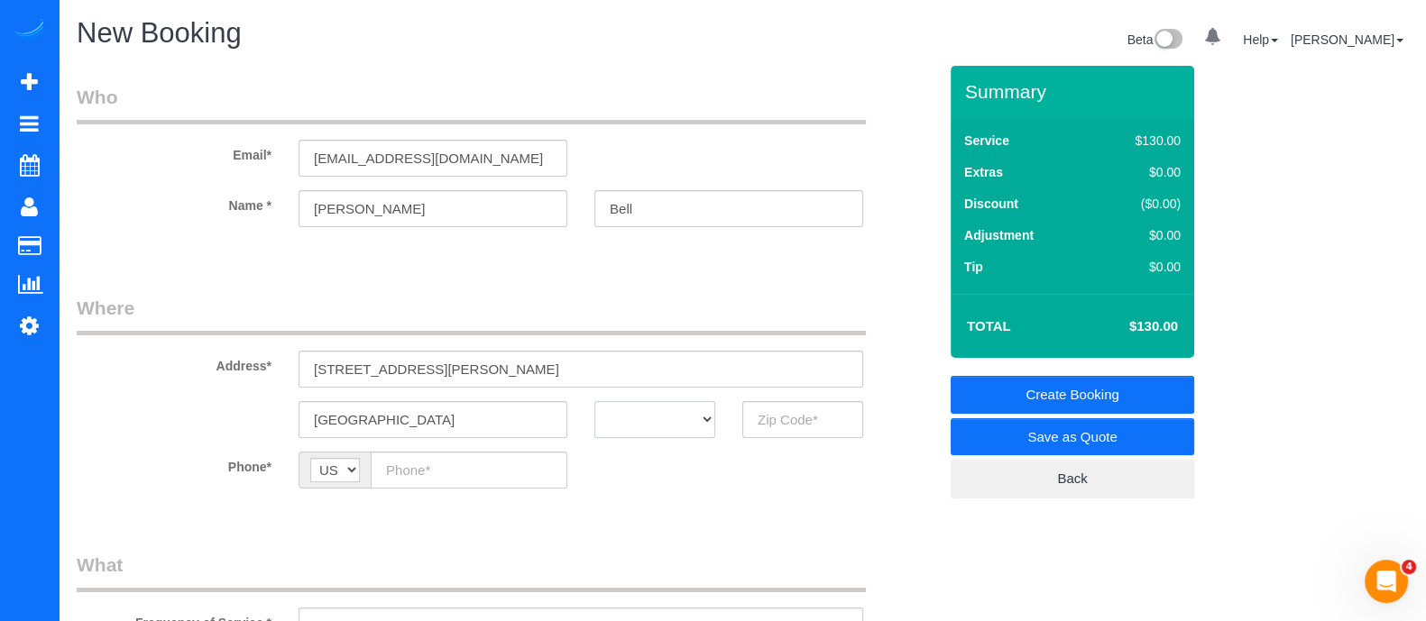
click at [654, 417] on select "AK AL AR AZ CA CO CT DC DE [GEOGRAPHIC_DATA] [GEOGRAPHIC_DATA] HI IA ID IL IN K…" at bounding box center [654, 419] width 121 height 37
select select "GA"
click at [594, 401] on select "AK AL AR AZ CA CO CT DC DE [GEOGRAPHIC_DATA] [GEOGRAPHIC_DATA] HI IA ID IL IN K…" at bounding box center [654, 419] width 121 height 37
click at [782, 424] on input "text" at bounding box center [802, 419] width 121 height 37
type input "30318"
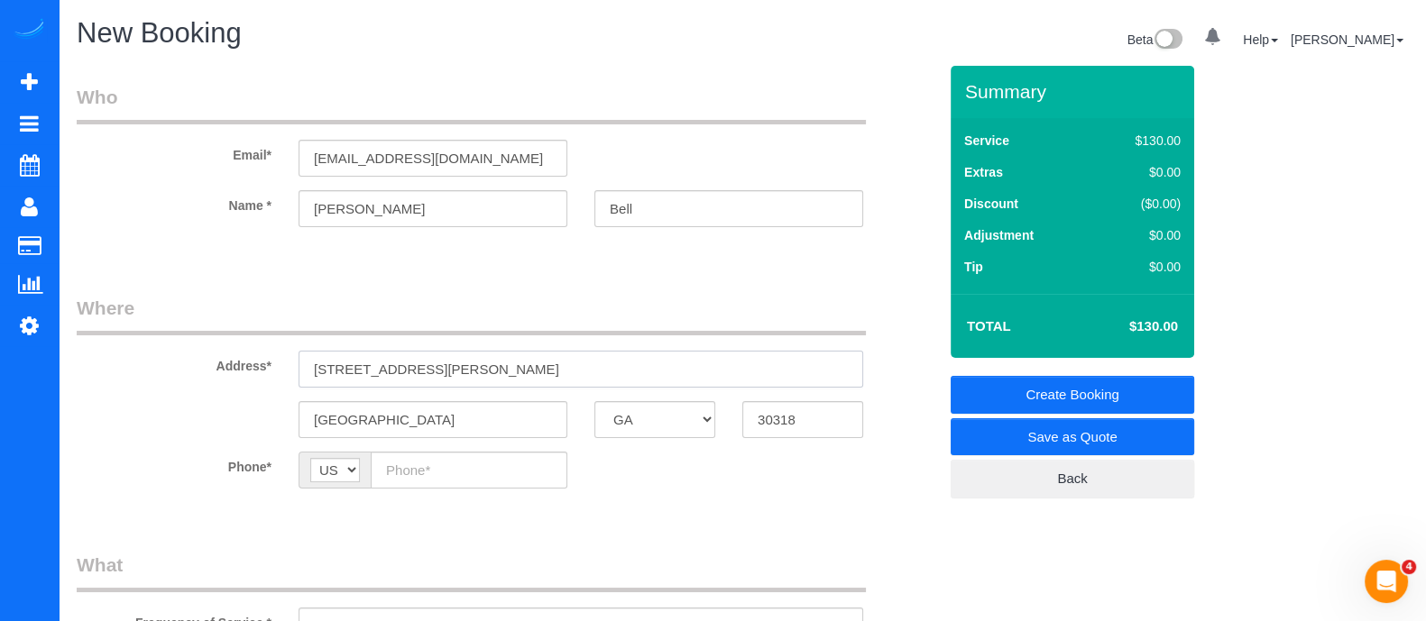
click at [608, 377] on input "[STREET_ADDRESS][PERSON_NAME]" at bounding box center [581, 369] width 565 height 37
type input "[STREET_ADDRESS][PERSON_NAME] Aprt C"
paste input "[PHONE_NUMBER]"
click at [465, 465] on input "[PHONE_NUMBER]" at bounding box center [469, 470] width 197 height 37
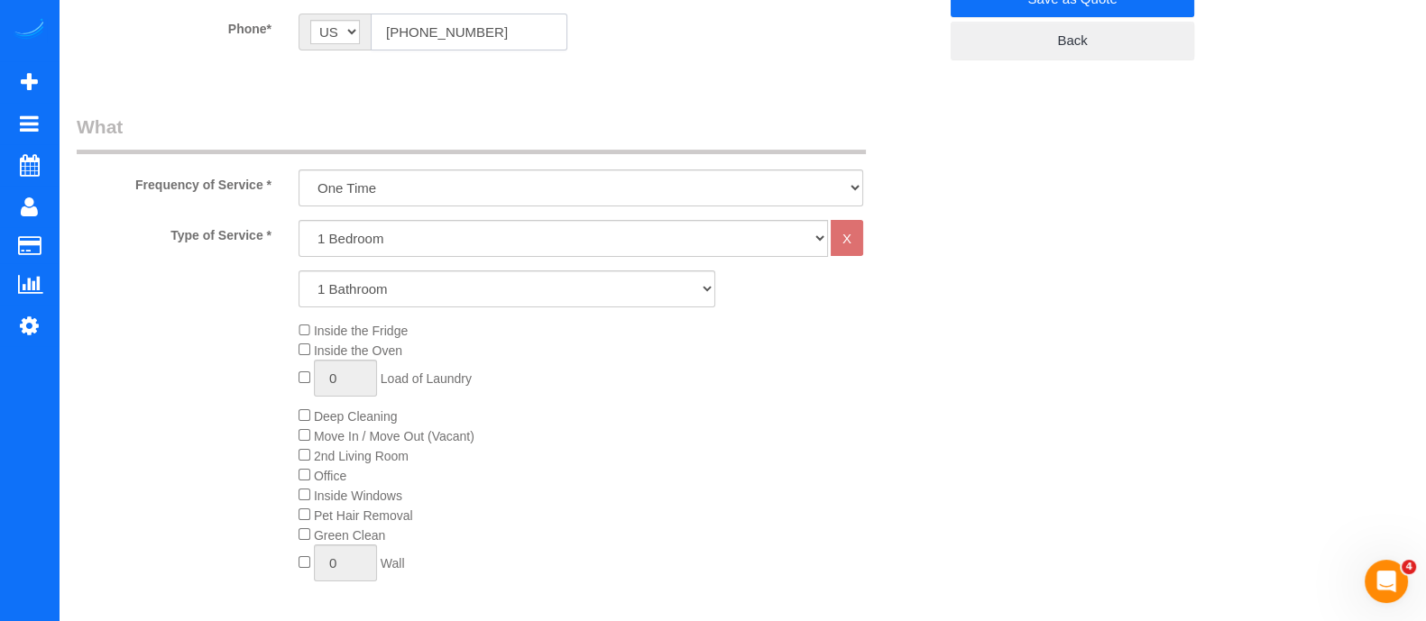
scroll to position [435, 0]
type input "[PHONE_NUMBER]"
click at [418, 245] on select "1 Bedroom 2 Bedrooms 3 Bedrooms 4 Bedrooms 5 Bedrooms 6 Bedrooms" at bounding box center [563, 242] width 529 height 37
select select "2"
click at [299, 224] on select "1 Bedroom 2 Bedrooms 3 Bedrooms 4 Bedrooms 5 Bedrooms 6 Bedrooms" at bounding box center [563, 242] width 529 height 37
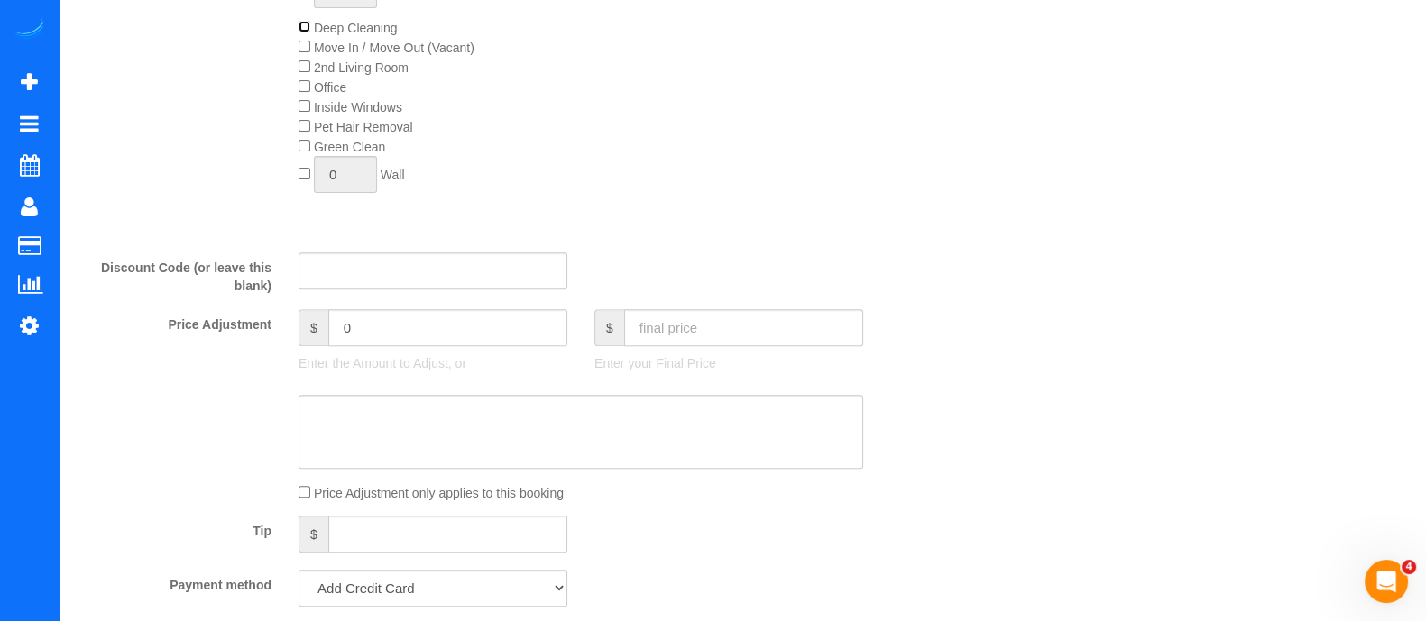
scroll to position [824, 0]
click at [776, 331] on input "text" at bounding box center [743, 330] width 239 height 37
type input "220"
type input "10"
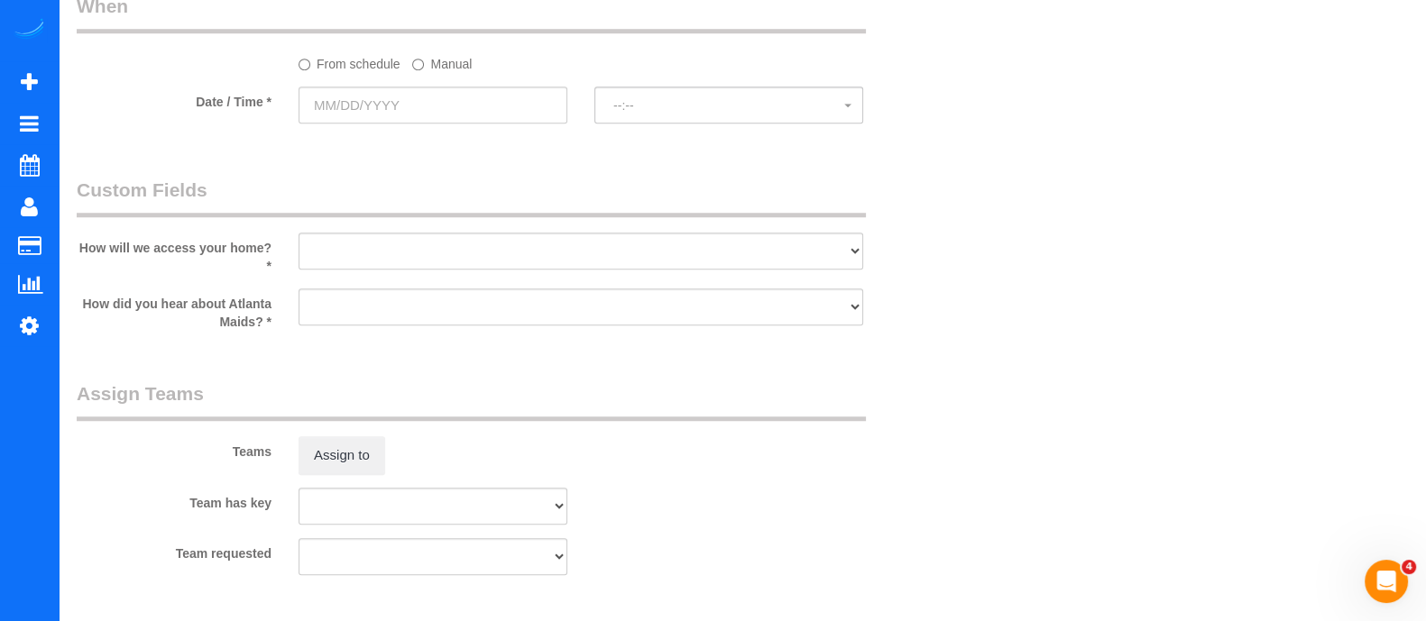
scroll to position [1754, 0]
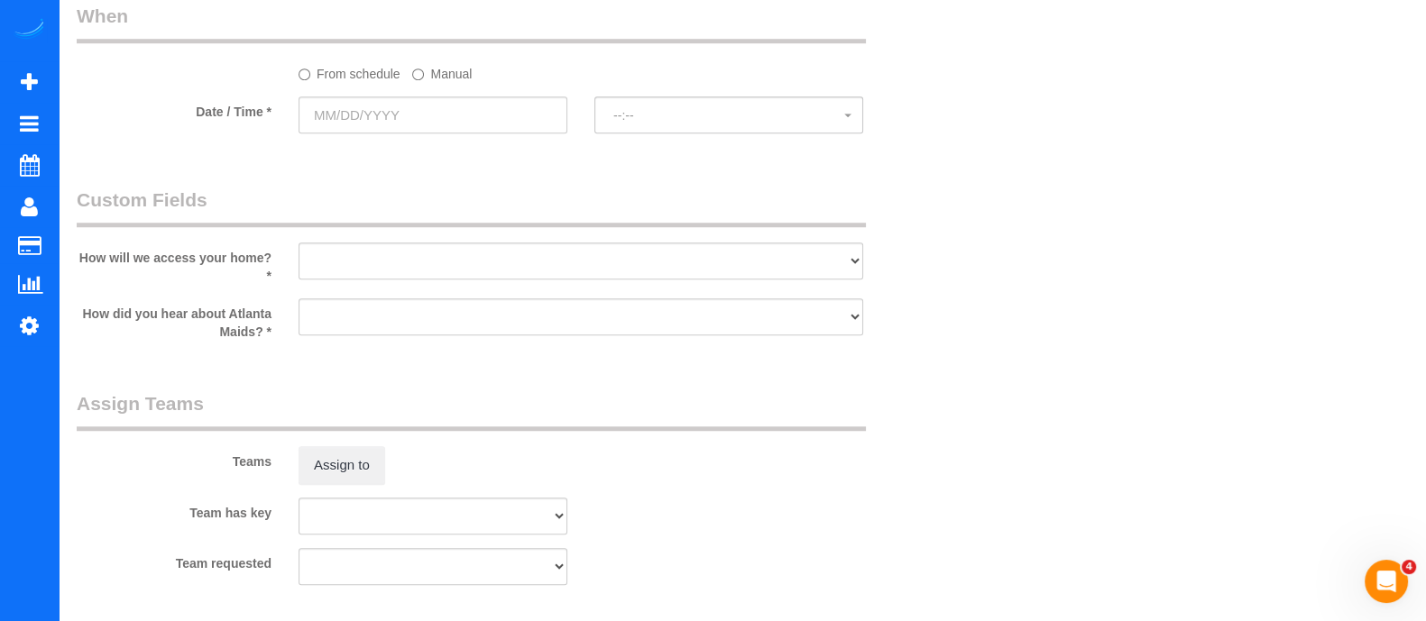
click at [441, 78] on label "Manual" at bounding box center [442, 71] width 60 height 24
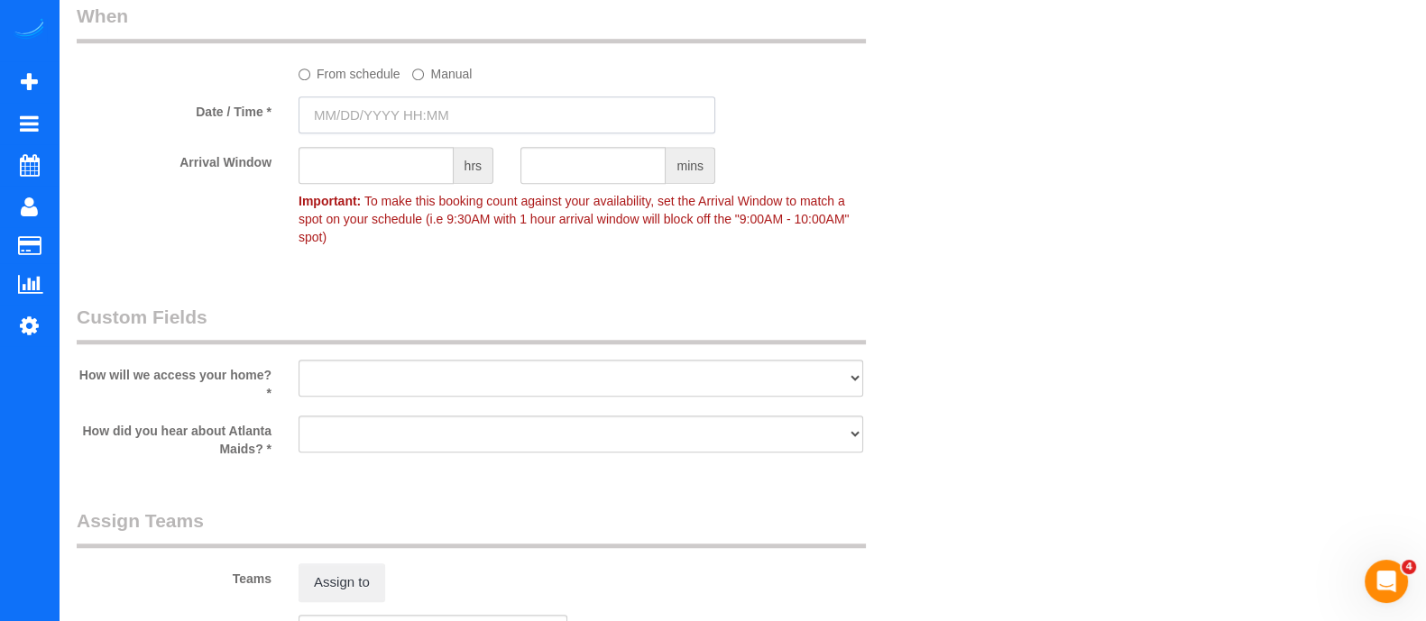
click at [421, 115] on input "text" at bounding box center [507, 115] width 417 height 37
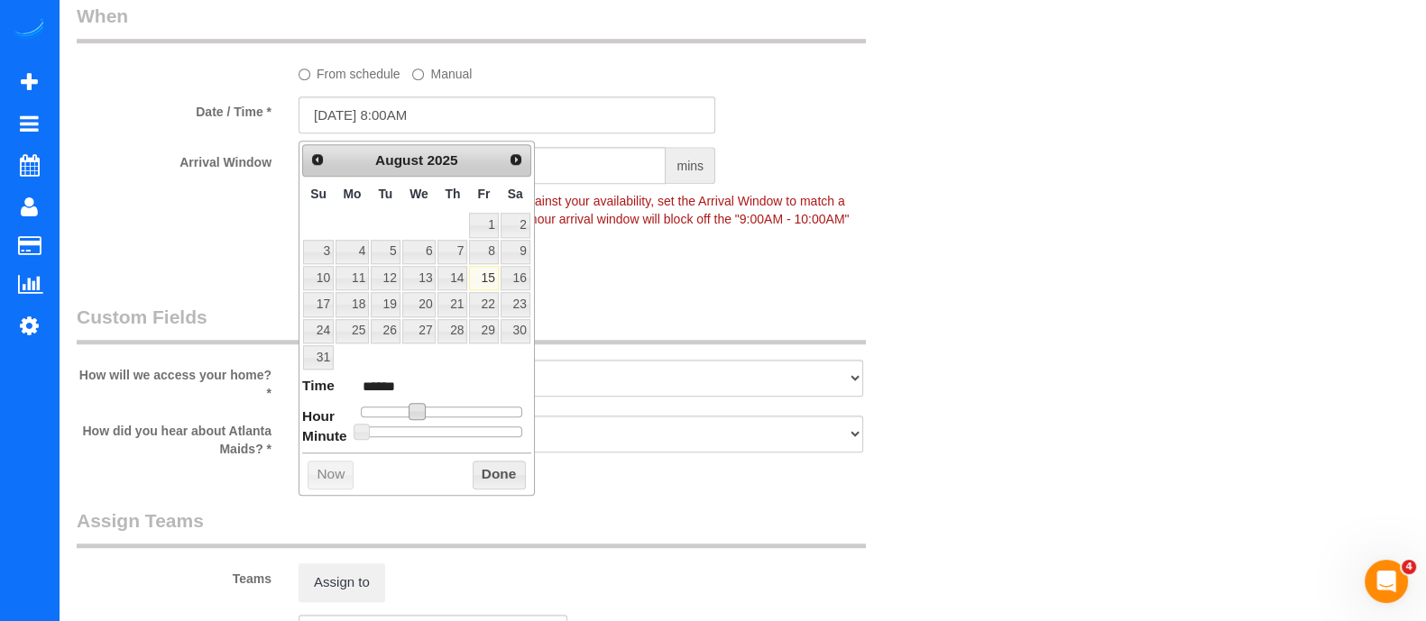
type input "[DATE] 11:00AM"
type input "*******"
type input "[DATE] 3:00PM"
type input "******"
type input "[DATE] 4:00PM"
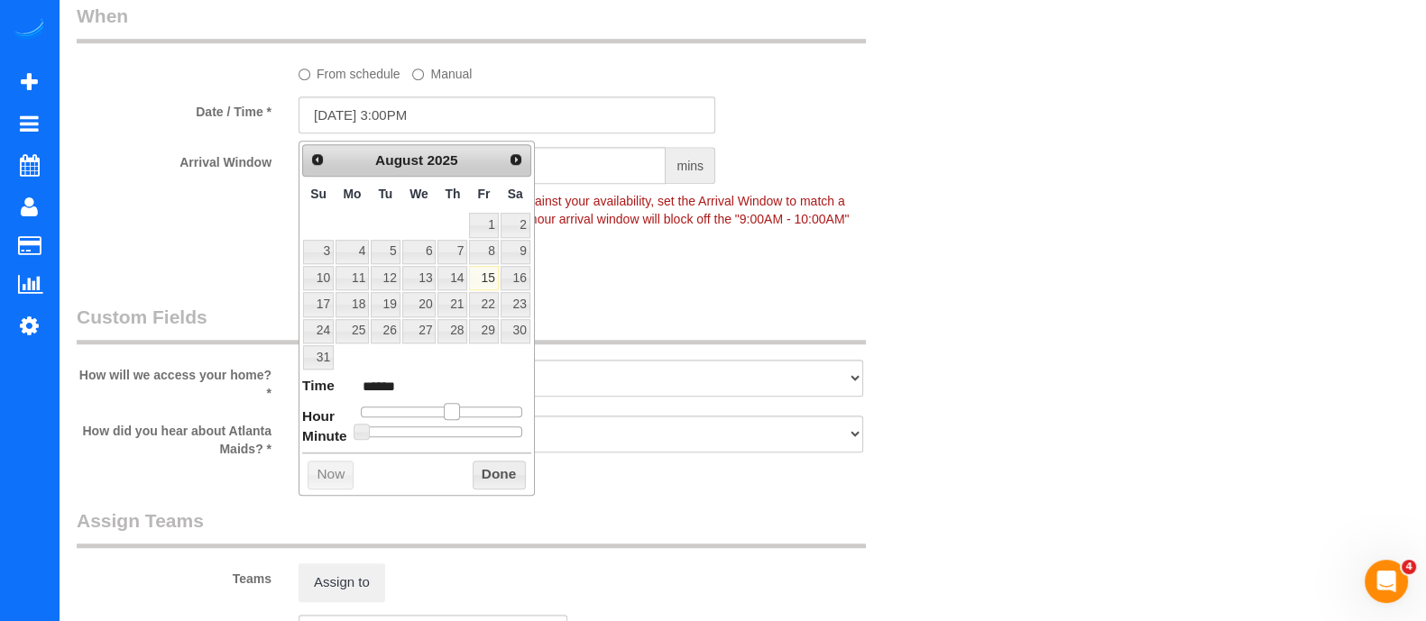
type input "******"
type input "[DATE] 5:00PM"
type input "******"
type input "[DATE] 6:00PM"
type input "******"
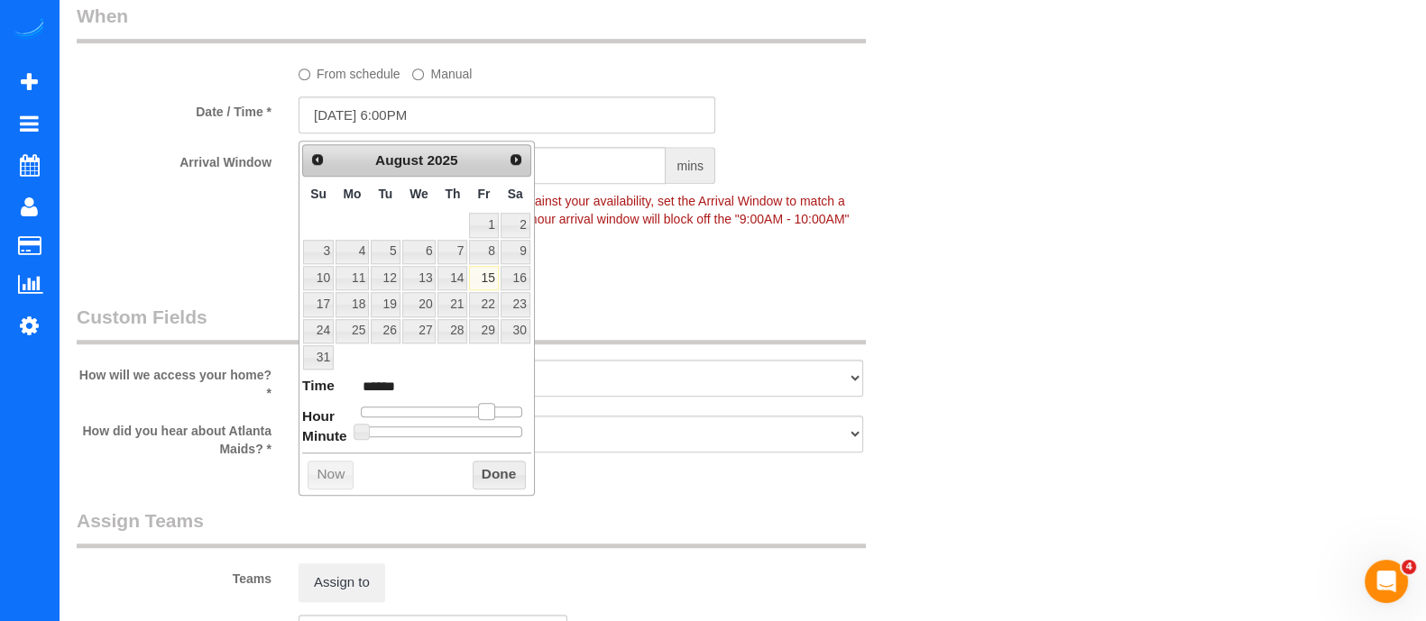
drag, startPoint x: 419, startPoint y: 409, endPoint x: 489, endPoint y: 409, distance: 70.4
click at [489, 409] on span at bounding box center [486, 411] width 16 height 16
click at [490, 467] on button "Done" at bounding box center [499, 475] width 53 height 29
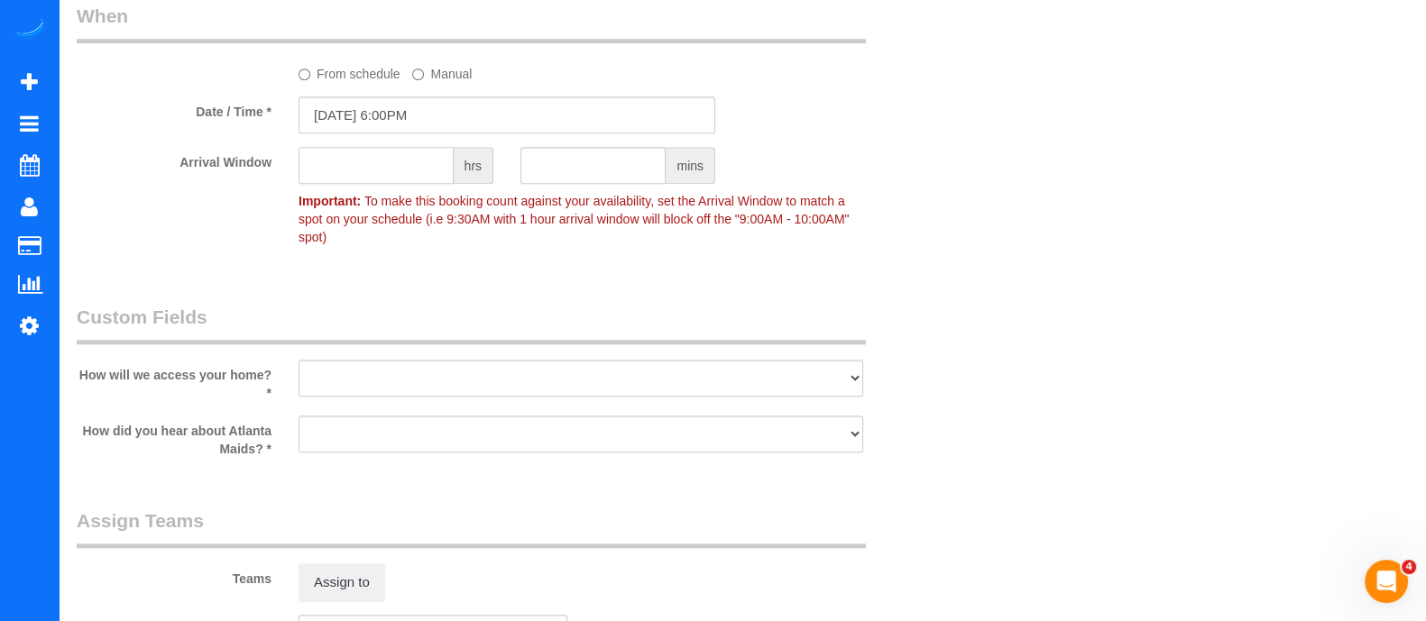
click at [354, 174] on input "text" at bounding box center [376, 165] width 155 height 37
type input "1"
click at [380, 361] on select "I will leave a key I will provide an access code Someone will be home Go to apa…" at bounding box center [581, 378] width 565 height 37
select select "number:3"
click at [299, 360] on select "I will leave a key I will provide an access code Someone will be home Go to apa…" at bounding box center [581, 378] width 565 height 37
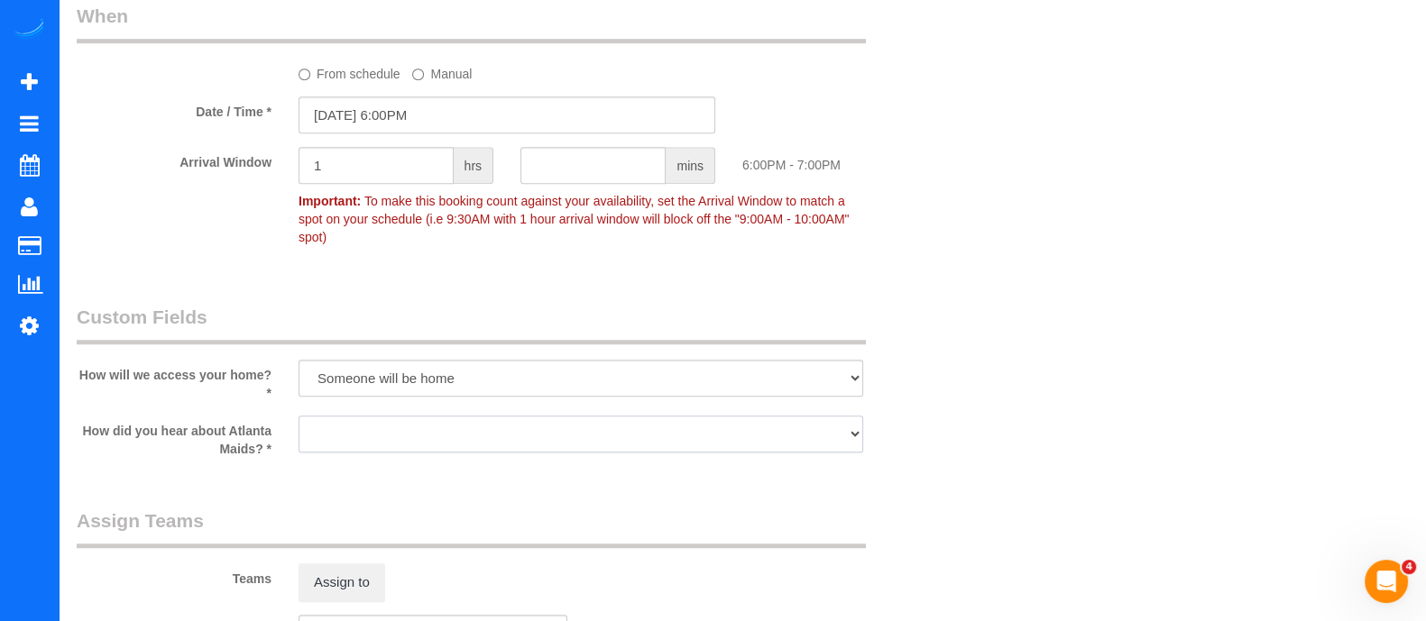
click at [373, 426] on select "Google Yelp From a friend Social media Other" at bounding box center [581, 434] width 565 height 37
select select "number:6"
click at [299, 416] on select "Google Yelp From a friend Social media Other" at bounding box center [581, 434] width 565 height 37
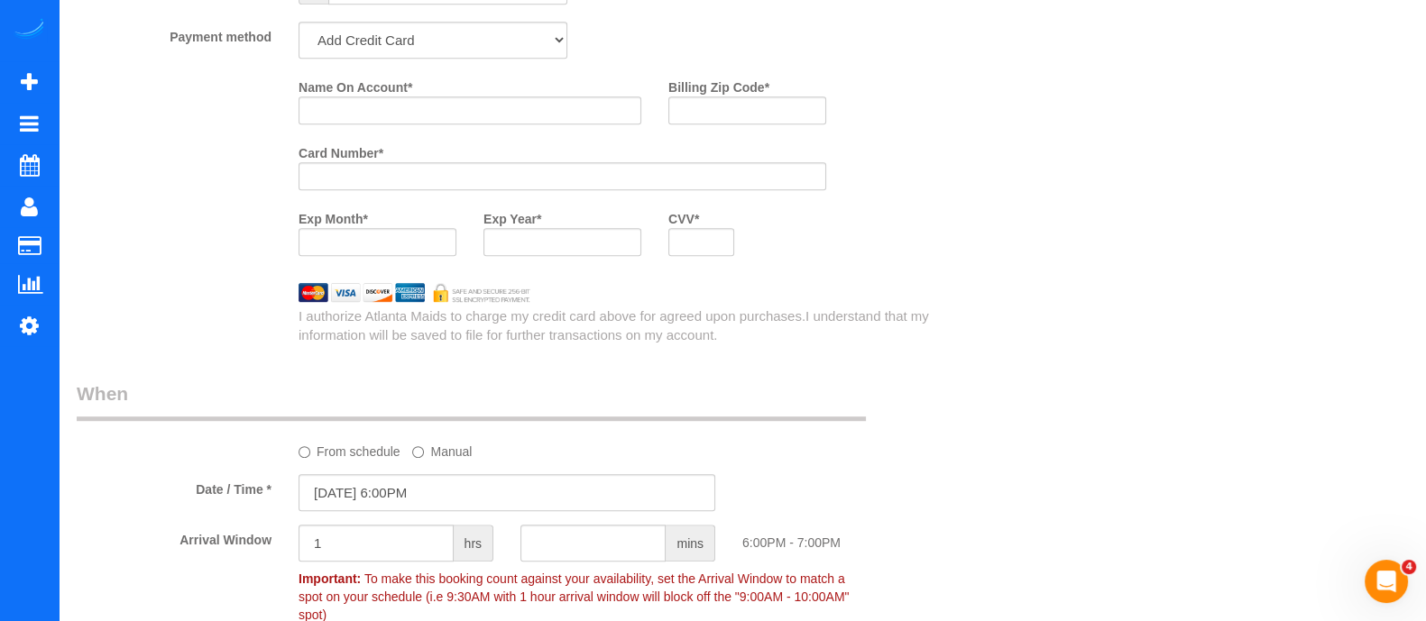
scroll to position [1371, 0]
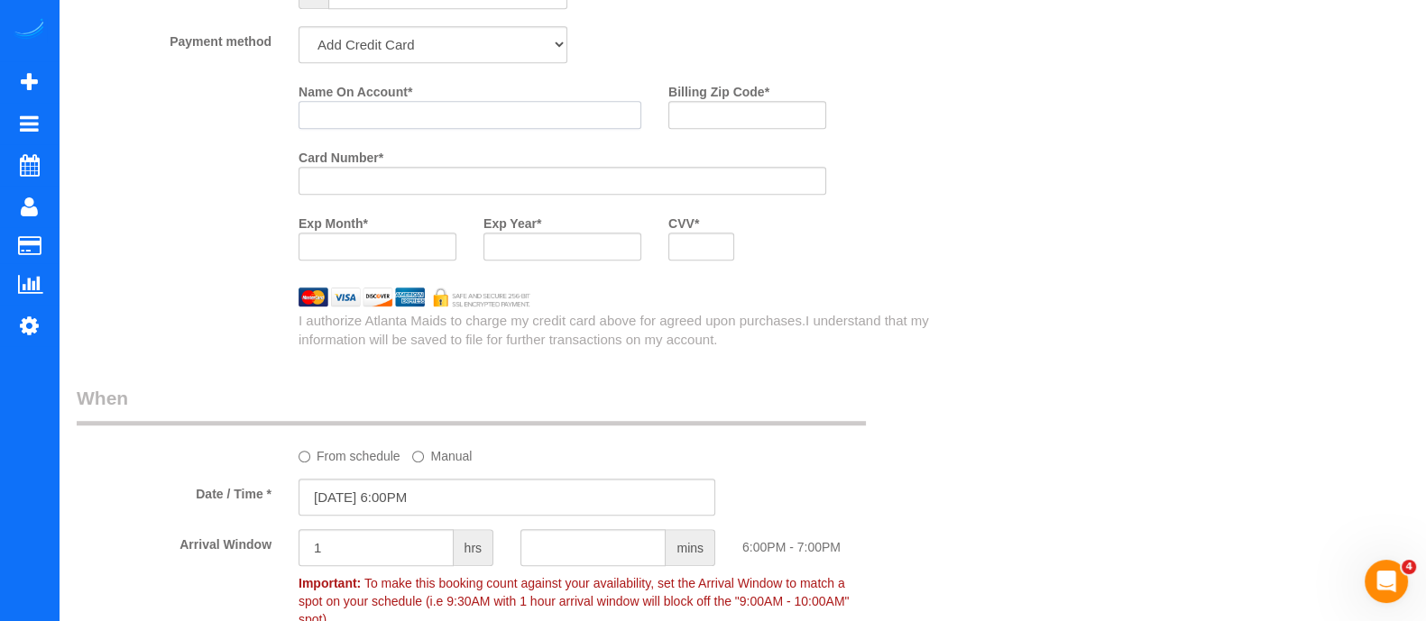
click at [494, 106] on input "Name On Account *" at bounding box center [470, 115] width 343 height 28
type input "[PERSON_NAME]"
click at [749, 112] on input "Billing Zip Code *" at bounding box center [747, 115] width 158 height 28
type input "3"
type input "30062"
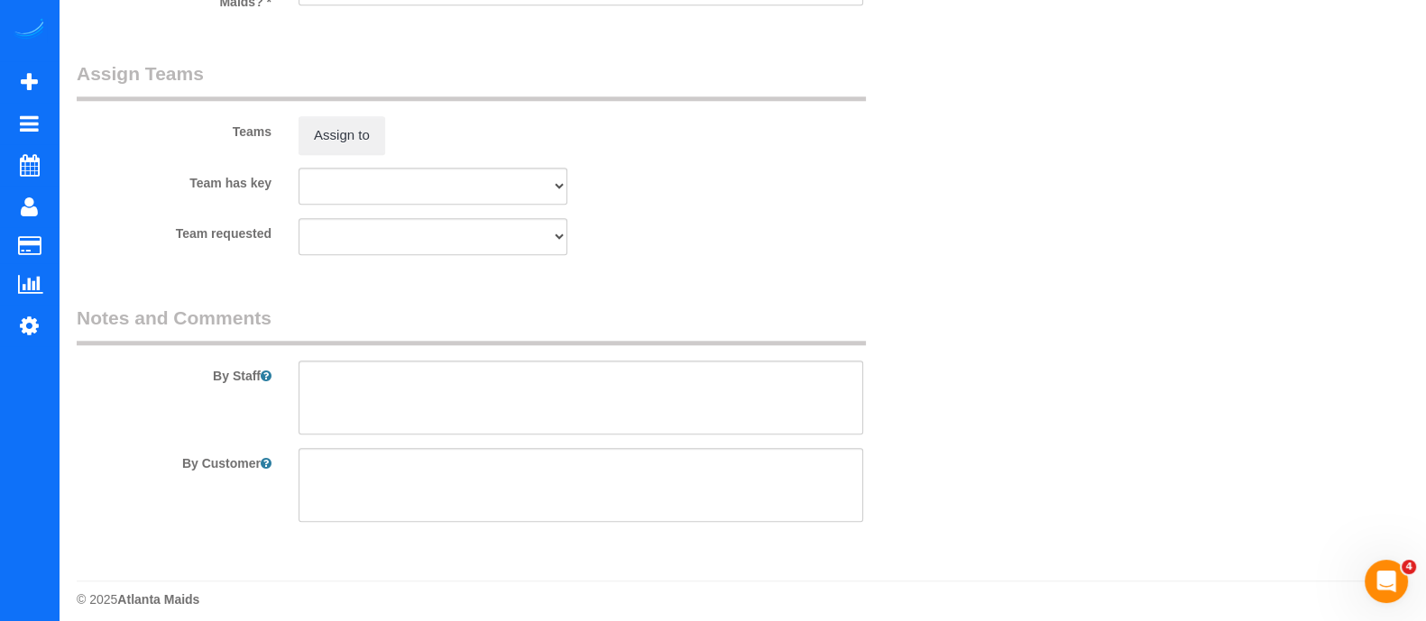
scroll to position [0, 0]
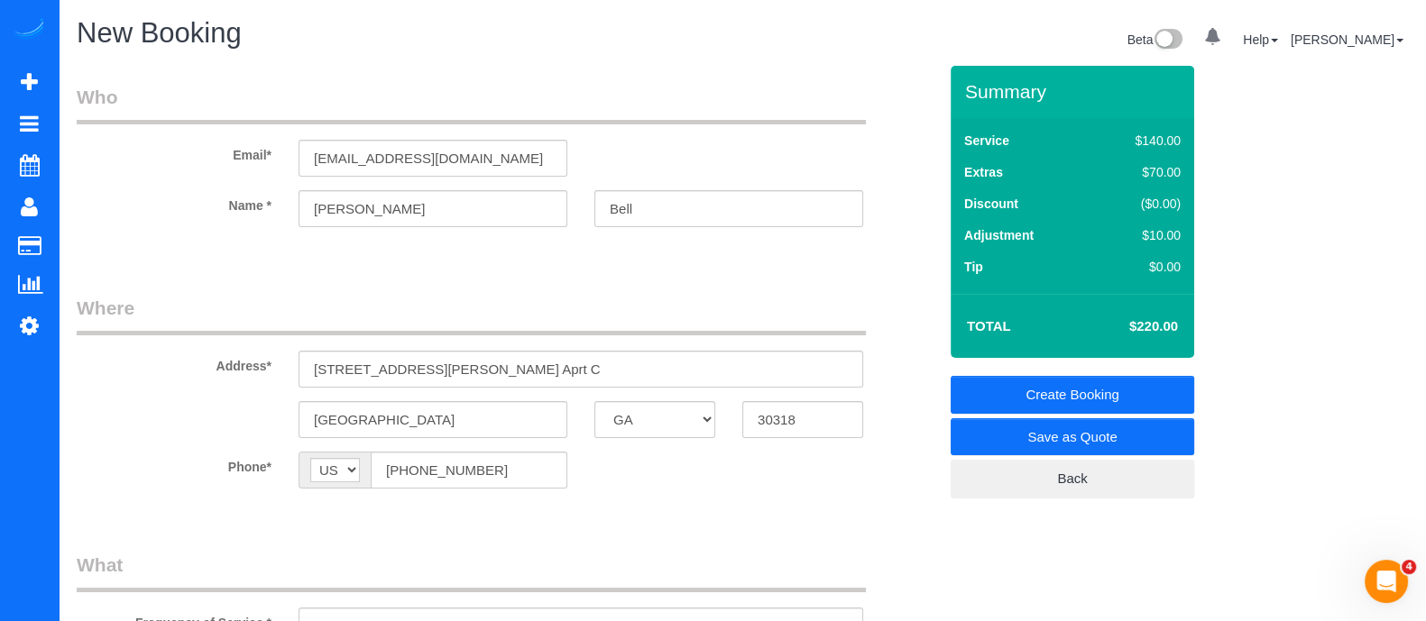
click at [1041, 396] on link "Create Booking" at bounding box center [1073, 395] width 244 height 38
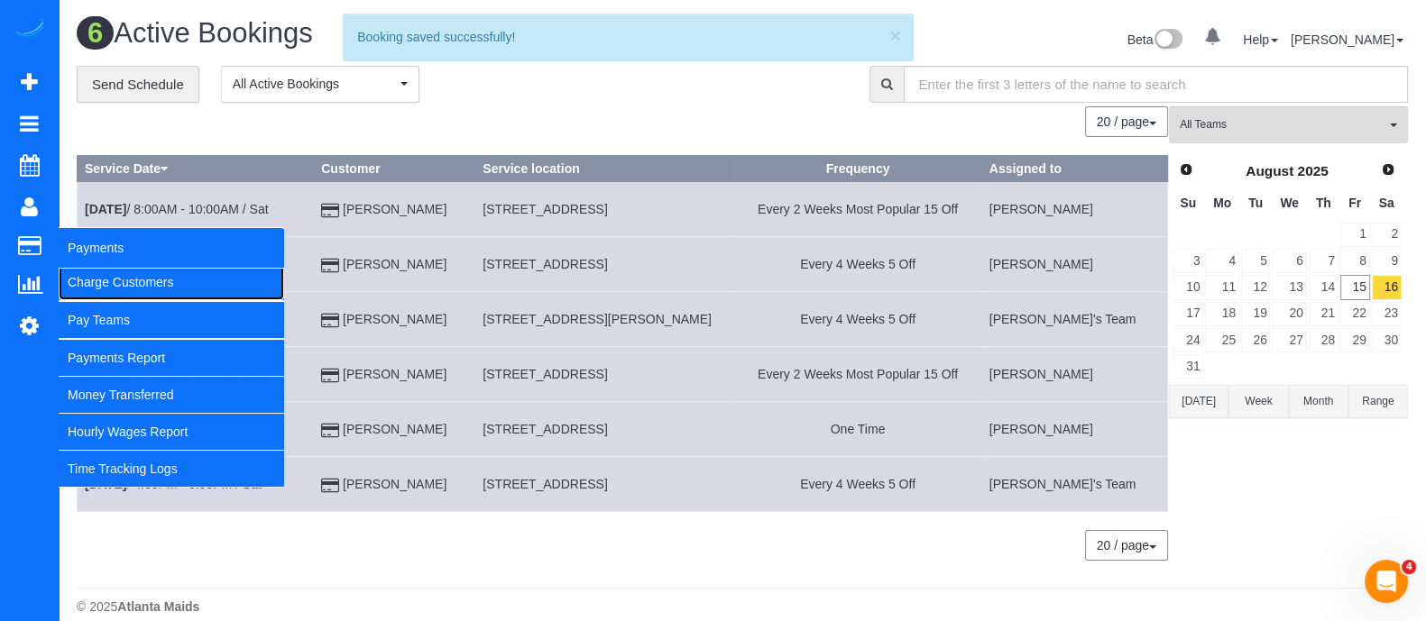
click at [93, 272] on link "Charge Customers" at bounding box center [172, 282] width 226 height 36
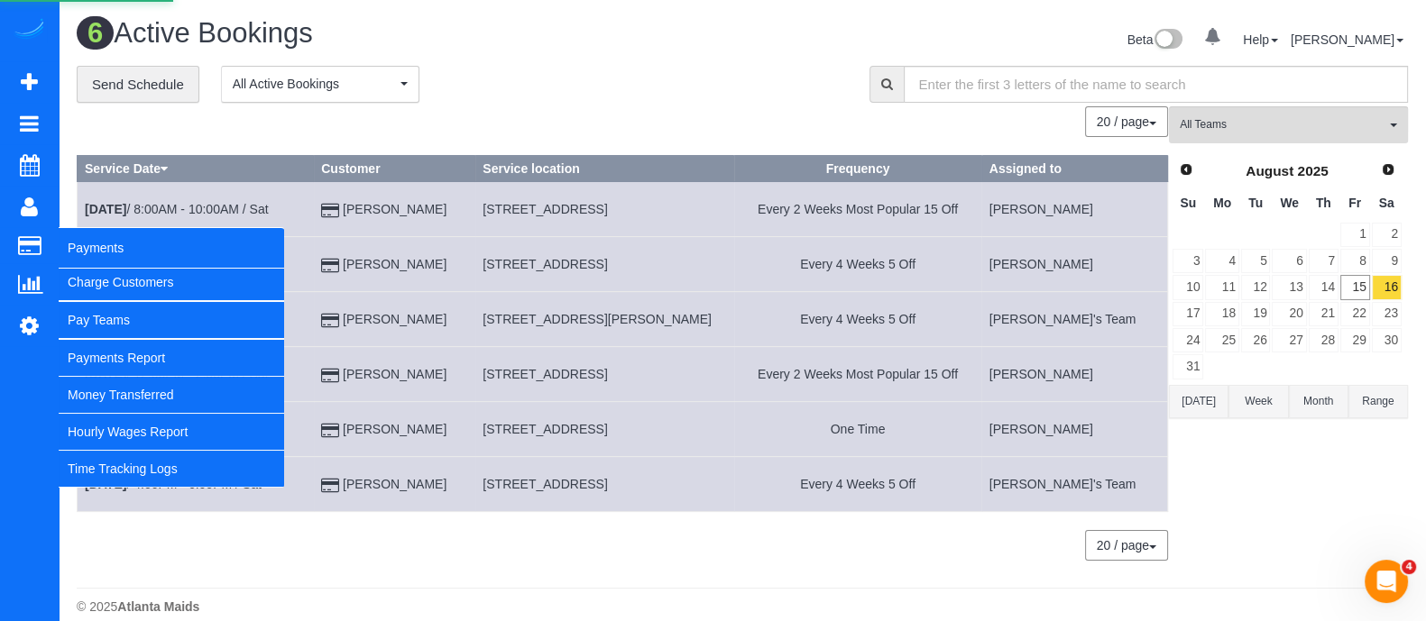
select select
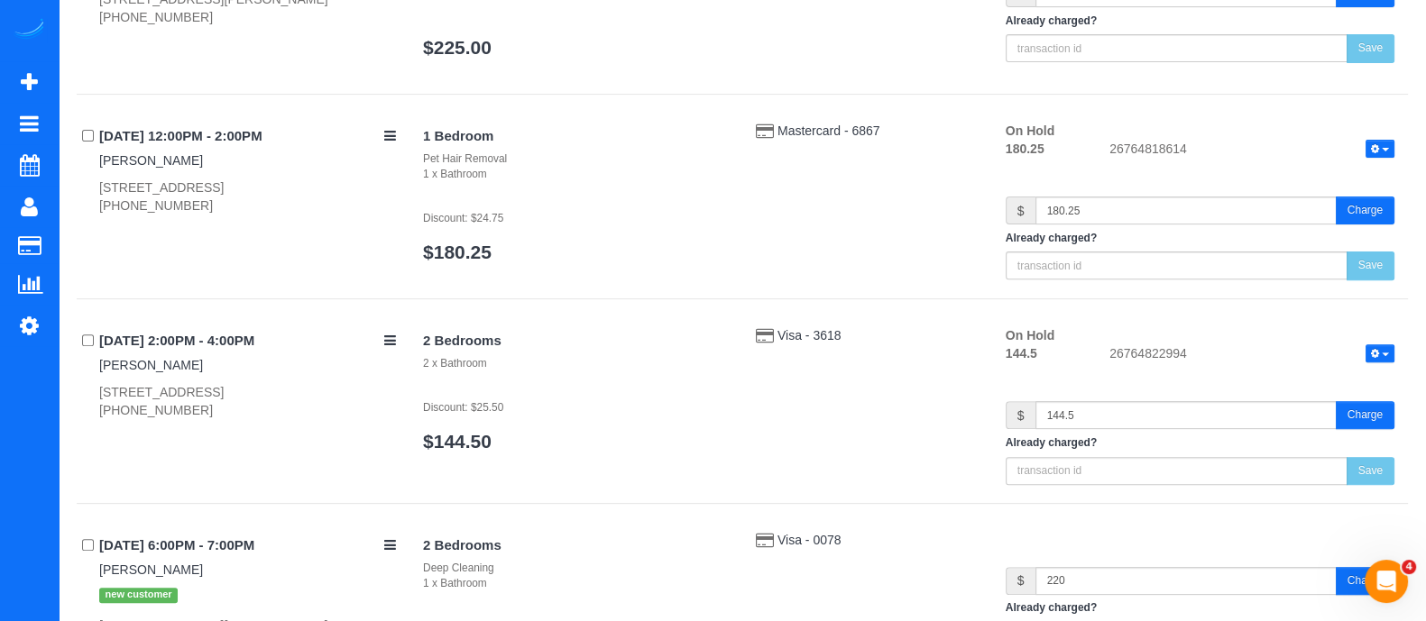
scroll to position [1032, 0]
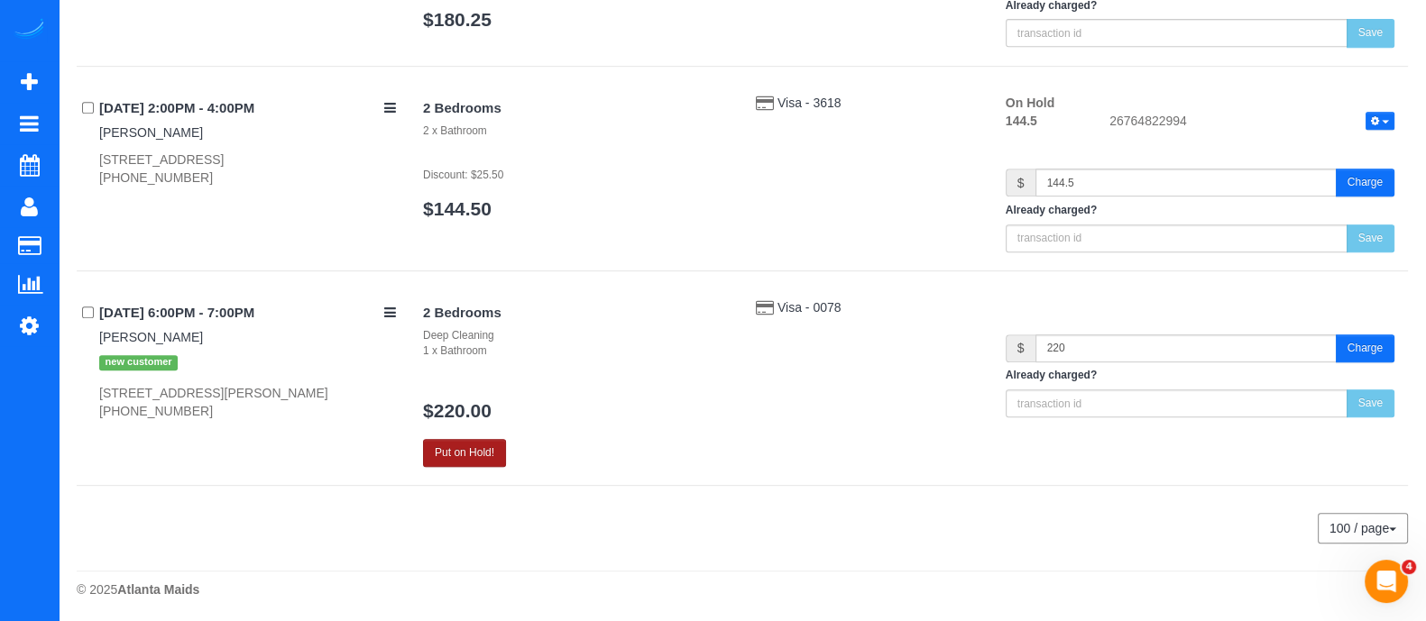
click at [474, 439] on button "Put on Hold!" at bounding box center [464, 453] width 83 height 28
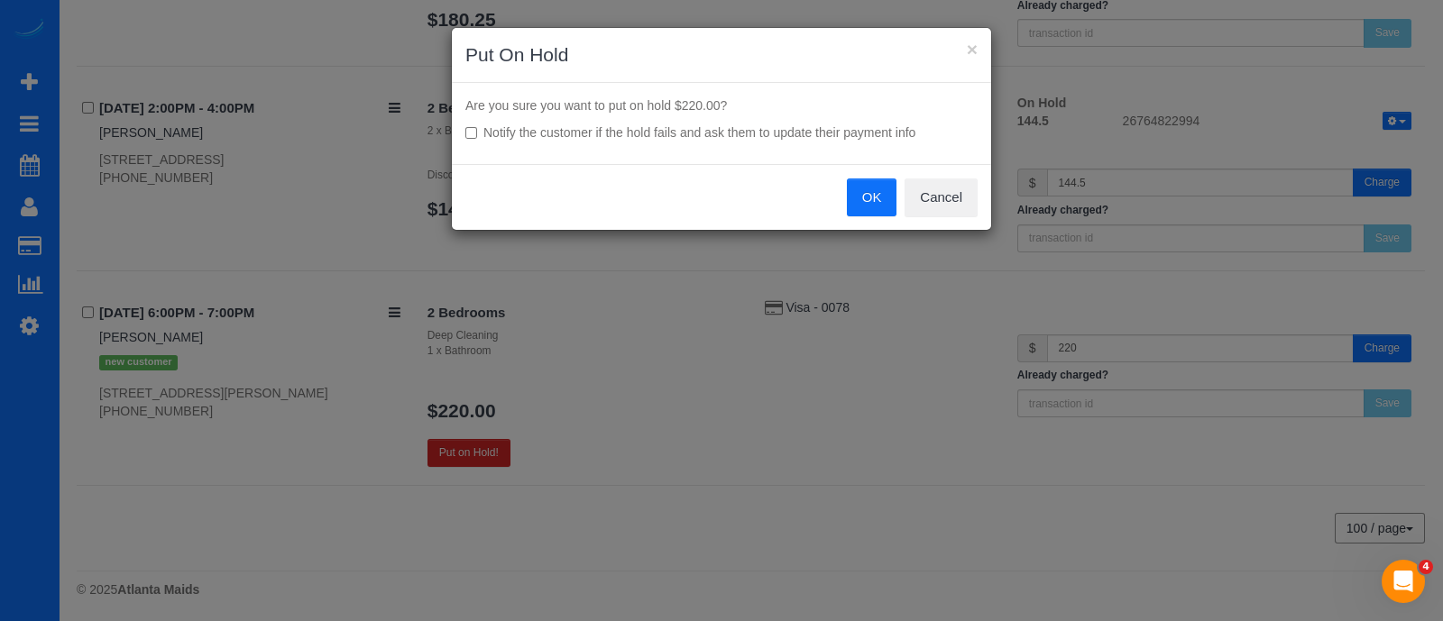
click at [884, 196] on button "OK" at bounding box center [872, 198] width 51 height 38
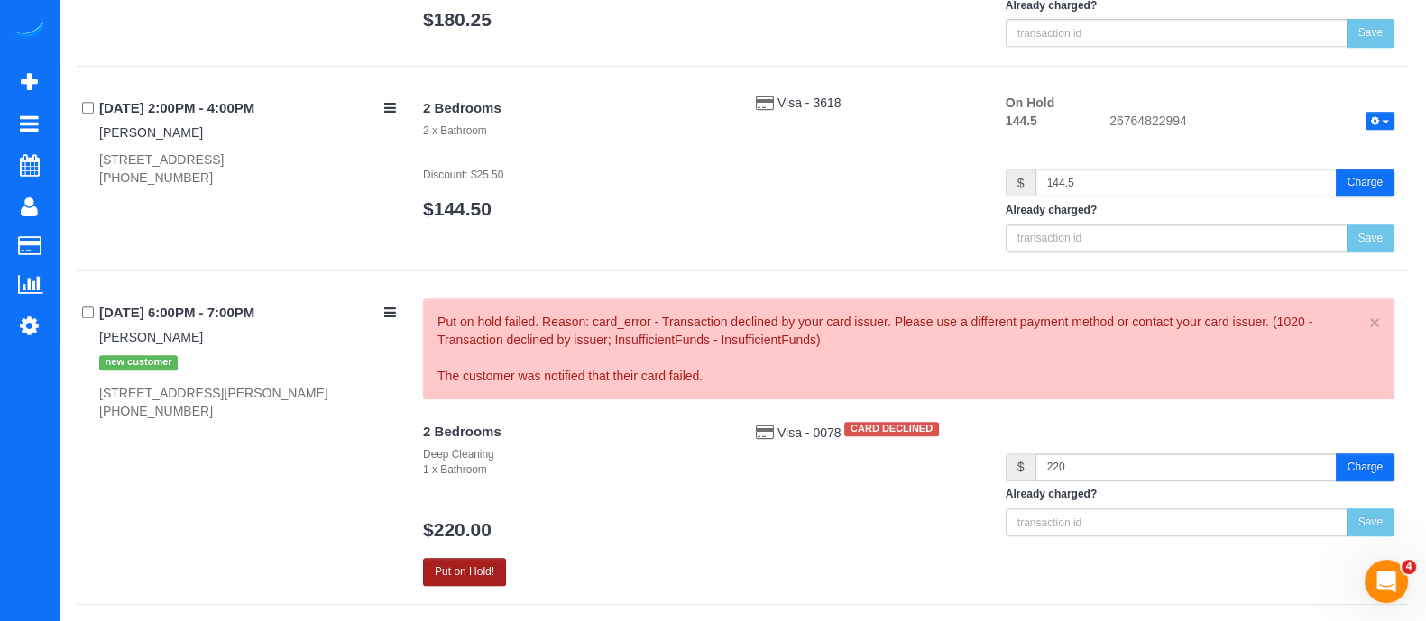
click at [475, 575] on button "Put on Hold!" at bounding box center [464, 572] width 83 height 28
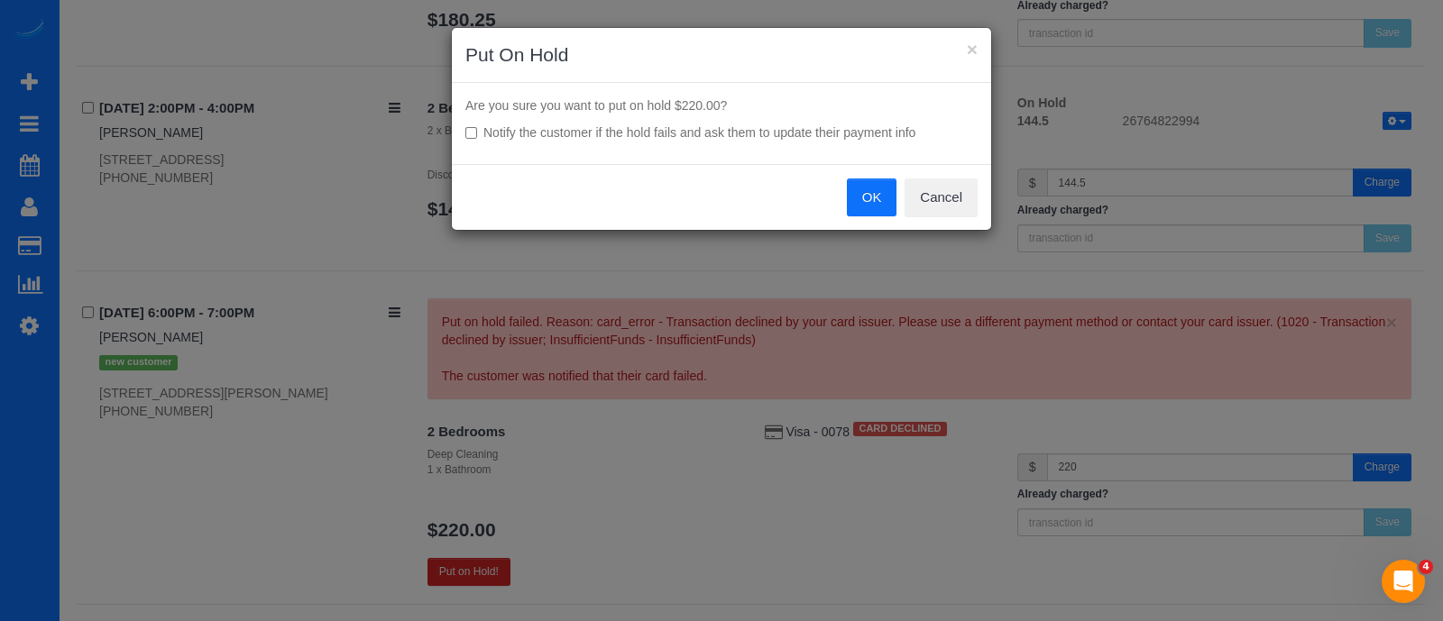
click at [872, 211] on button "OK" at bounding box center [872, 198] width 51 height 38
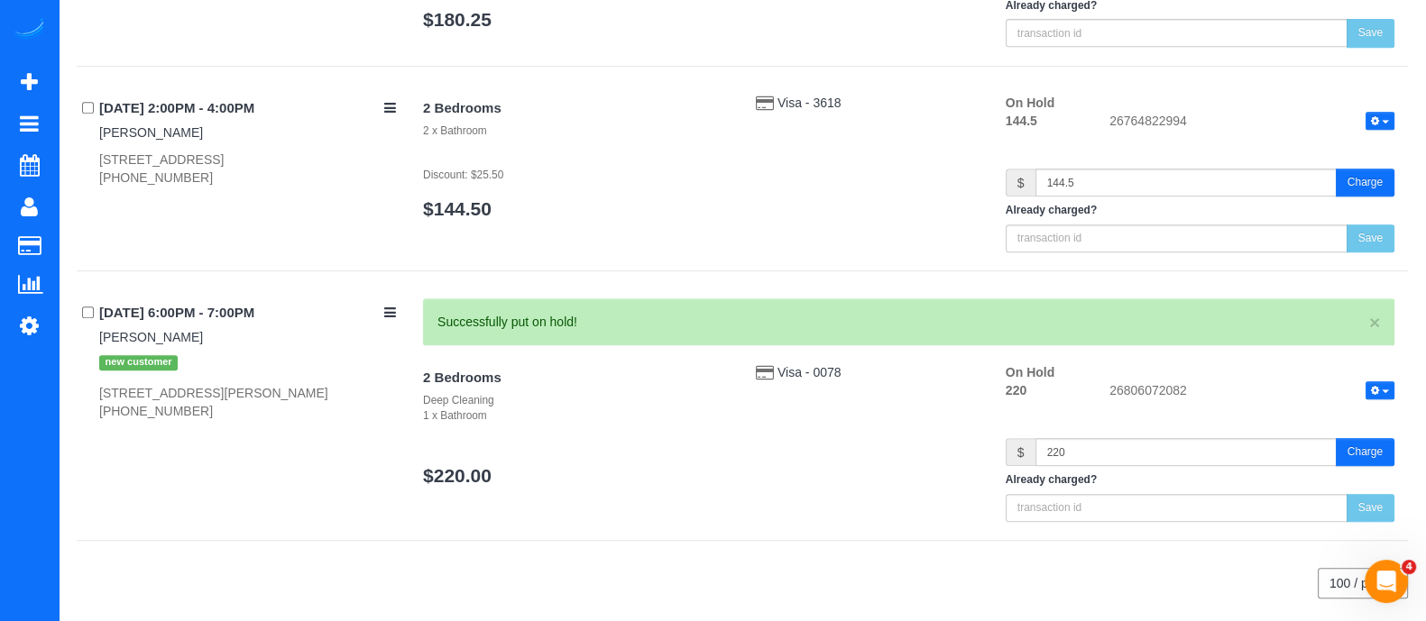
scroll to position [1022, 0]
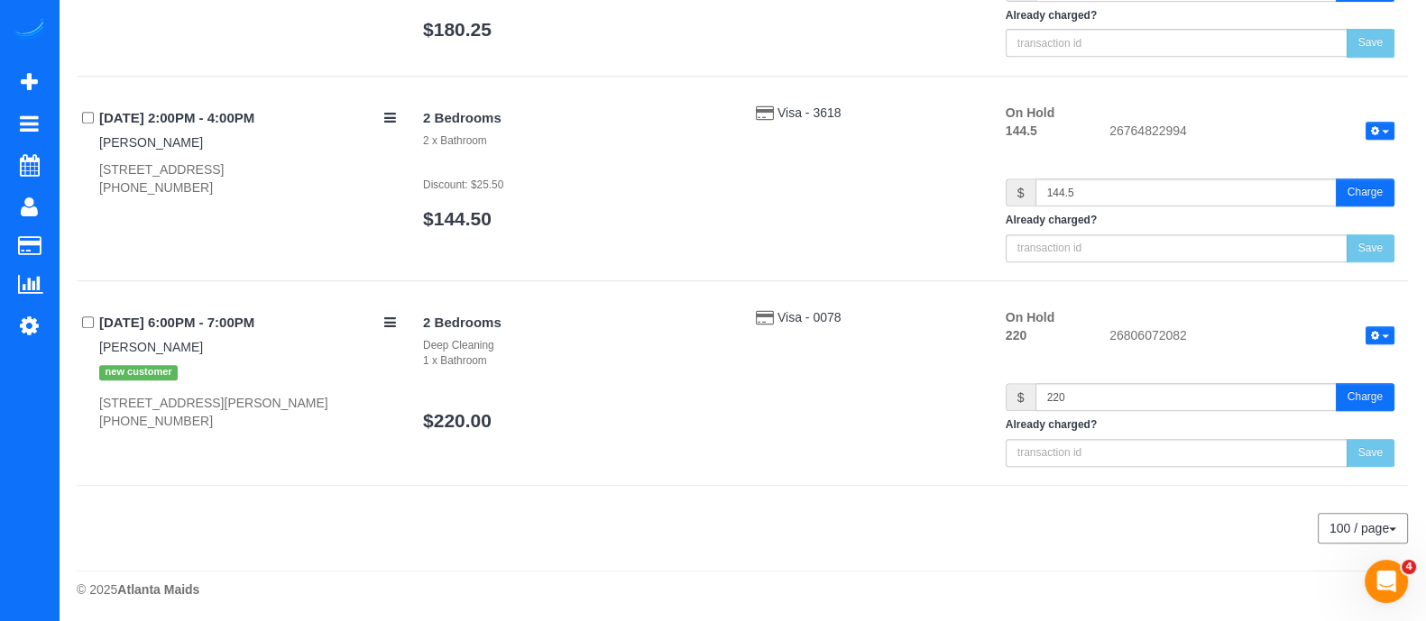
click at [726, 119] on h4 "2 Bedrooms" at bounding box center [576, 118] width 306 height 15
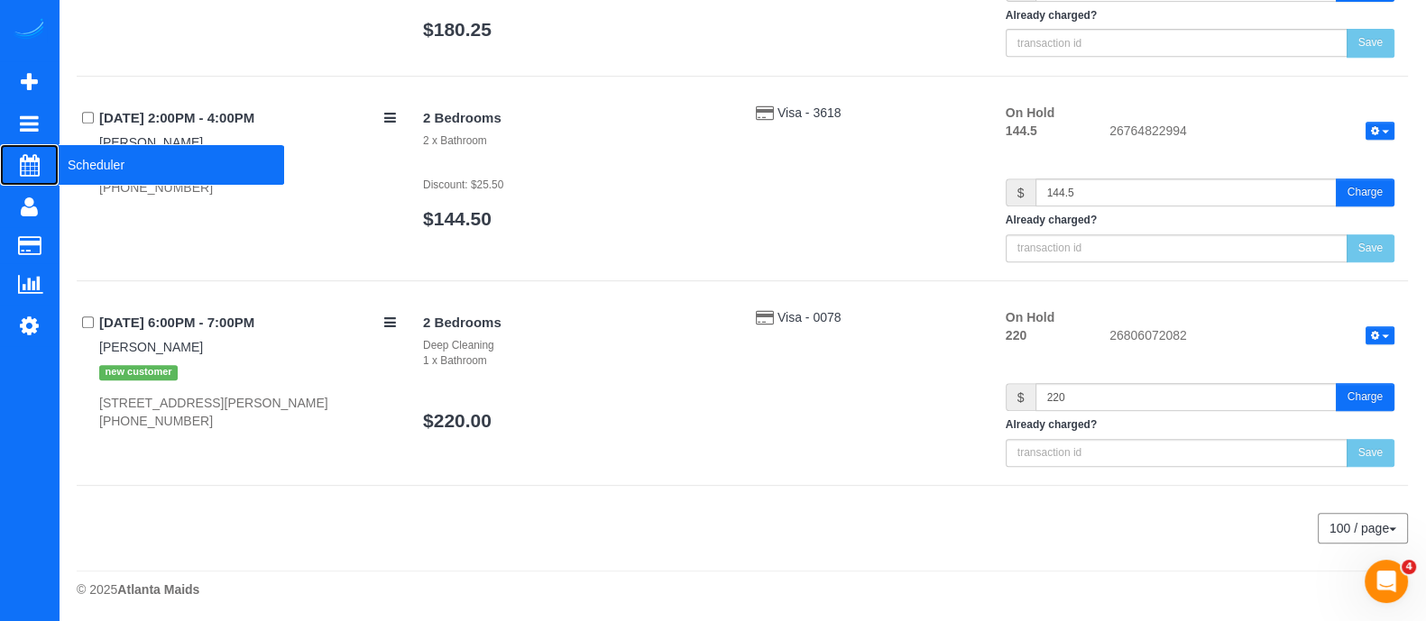
click at [110, 166] on span "Scheduler" at bounding box center [172, 164] width 226 height 41
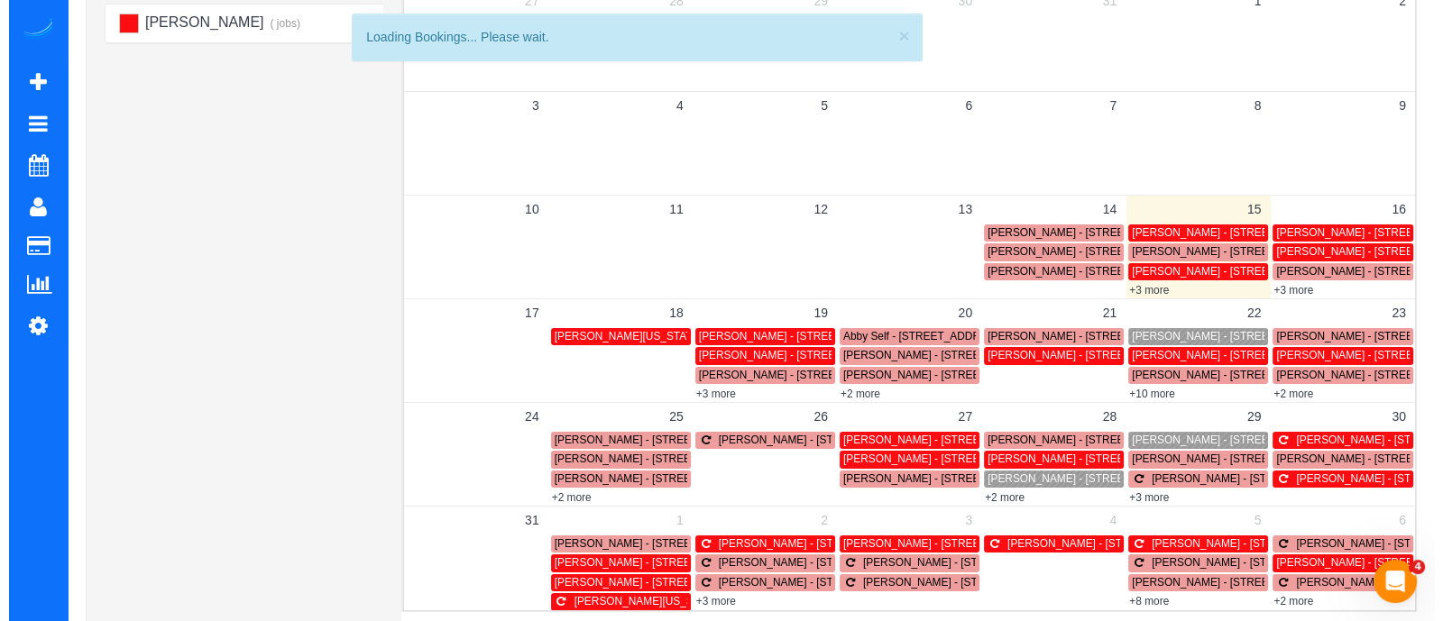
scroll to position [298, 0]
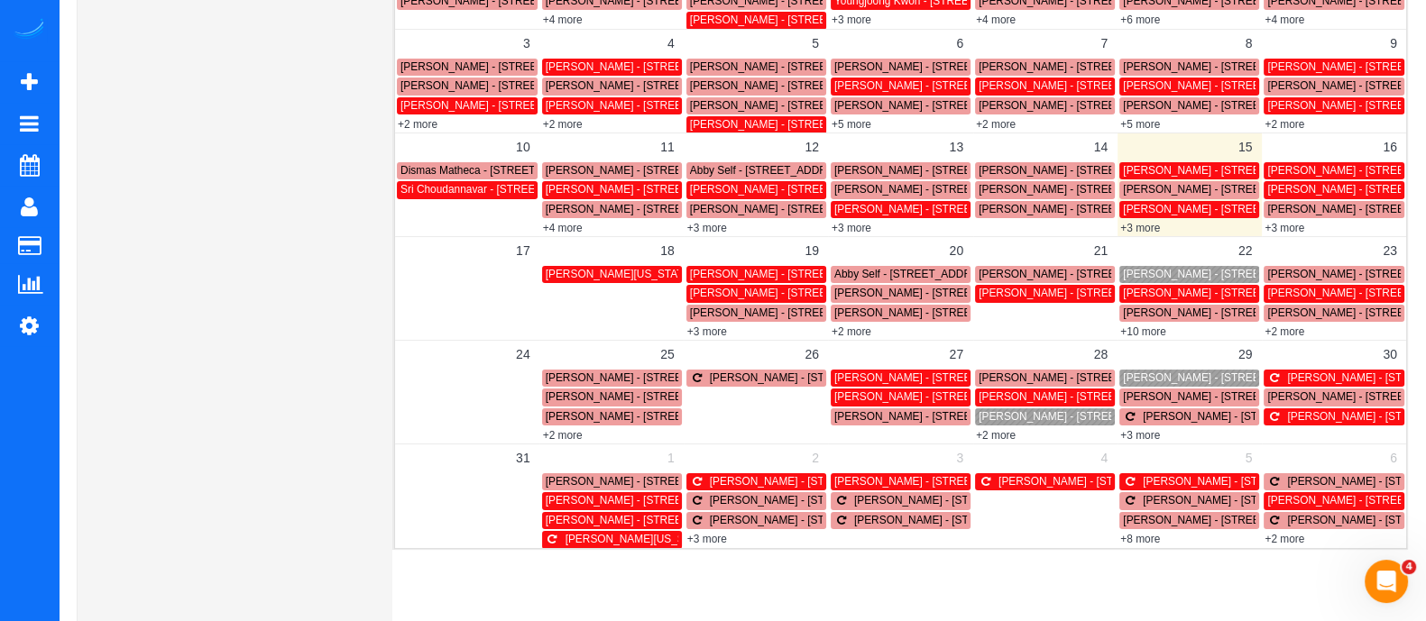
click at [1141, 225] on link "+3 more" at bounding box center [1140, 228] width 40 height 13
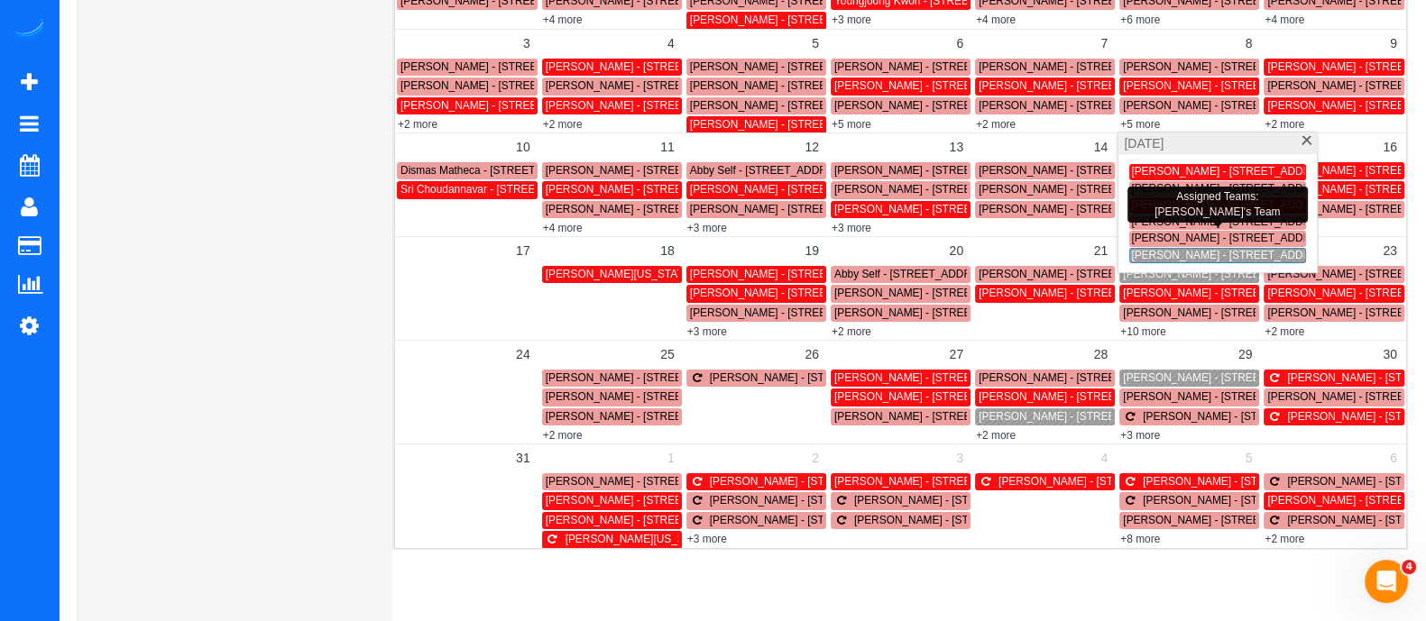
click at [1149, 250] on span "[PERSON_NAME] - [STREET_ADDRESS][PERSON_NAME]" at bounding box center [1277, 255] width 292 height 13
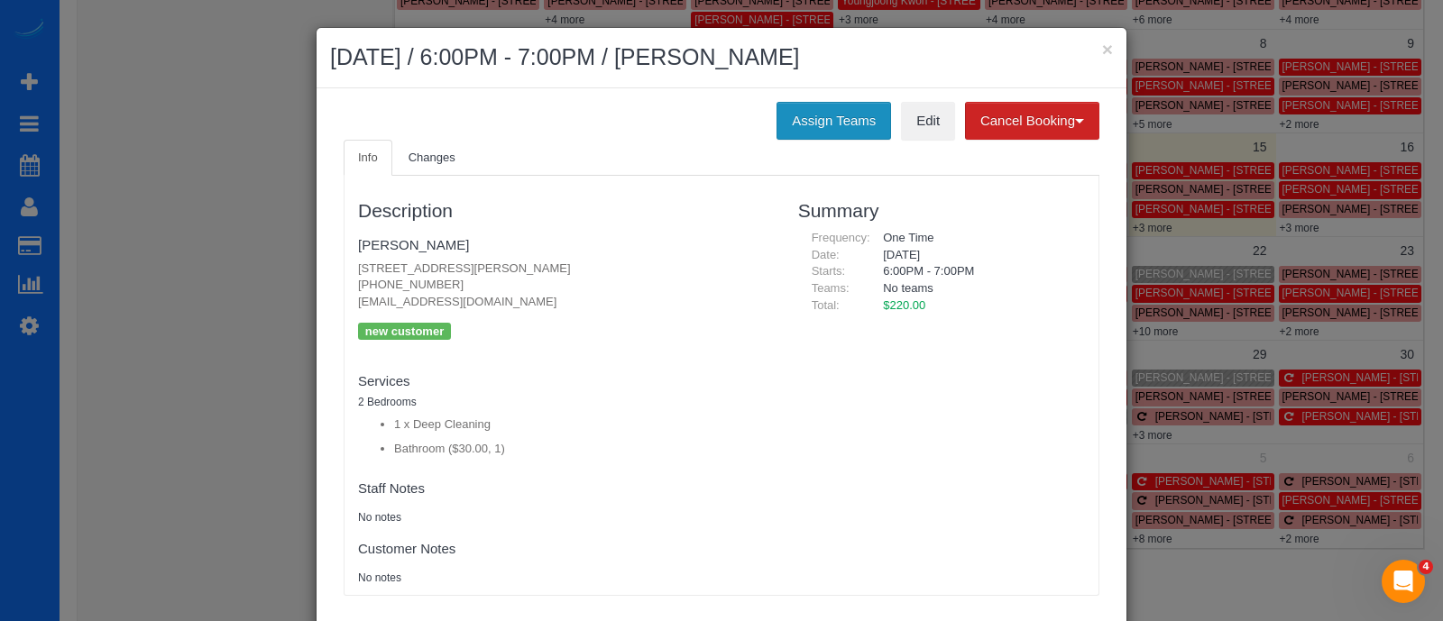
click at [815, 125] on button "Assign Teams" at bounding box center [834, 121] width 115 height 38
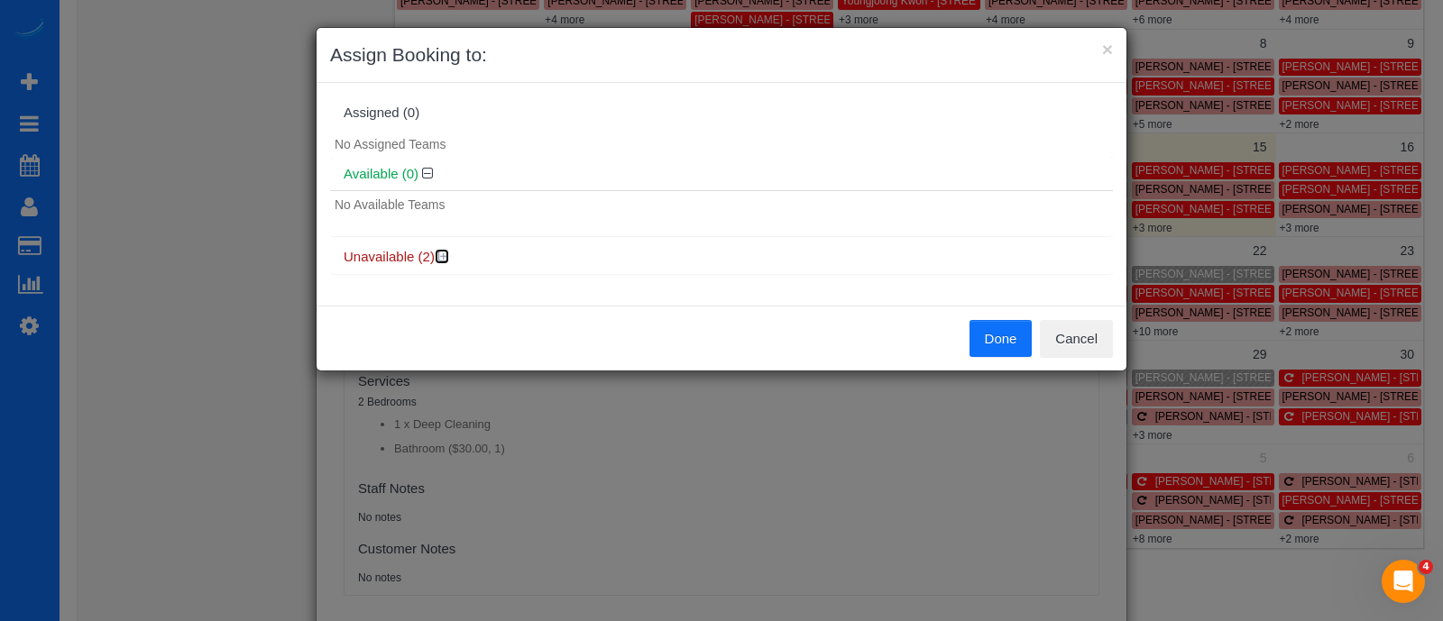
click at [441, 254] on icon at bounding box center [443, 257] width 11 height 14
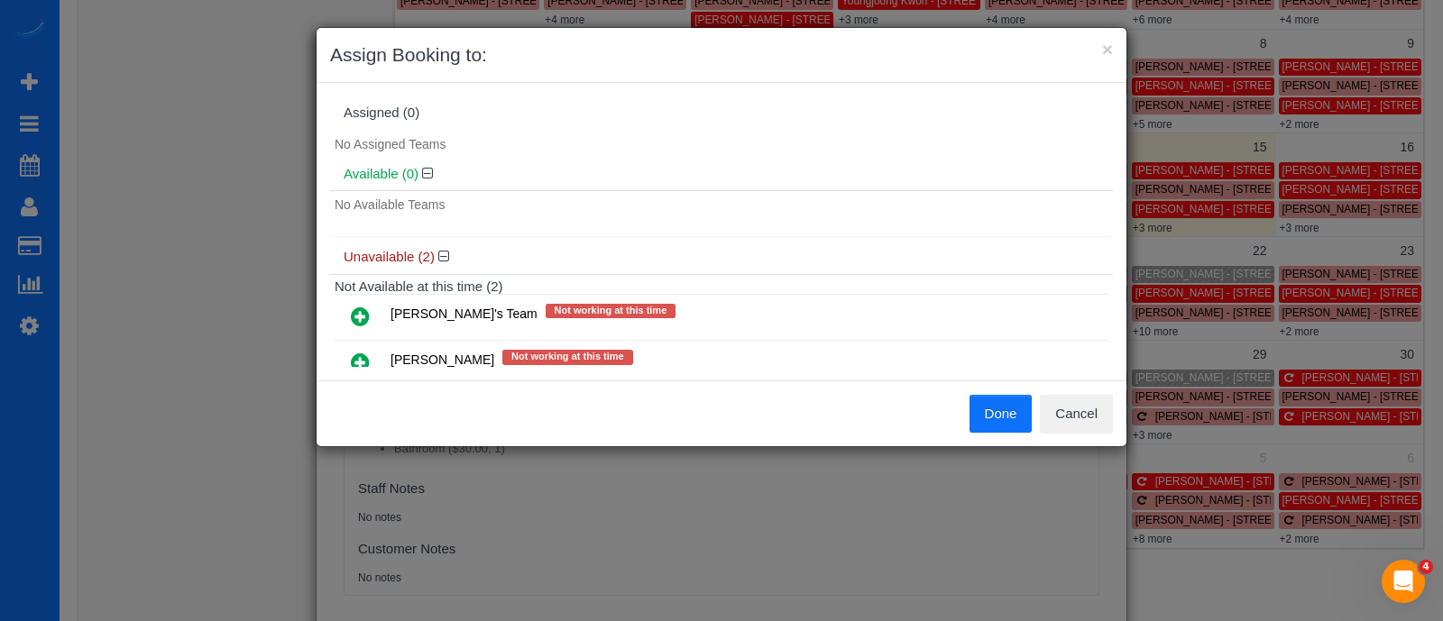
click at [358, 316] on icon at bounding box center [360, 317] width 19 height 22
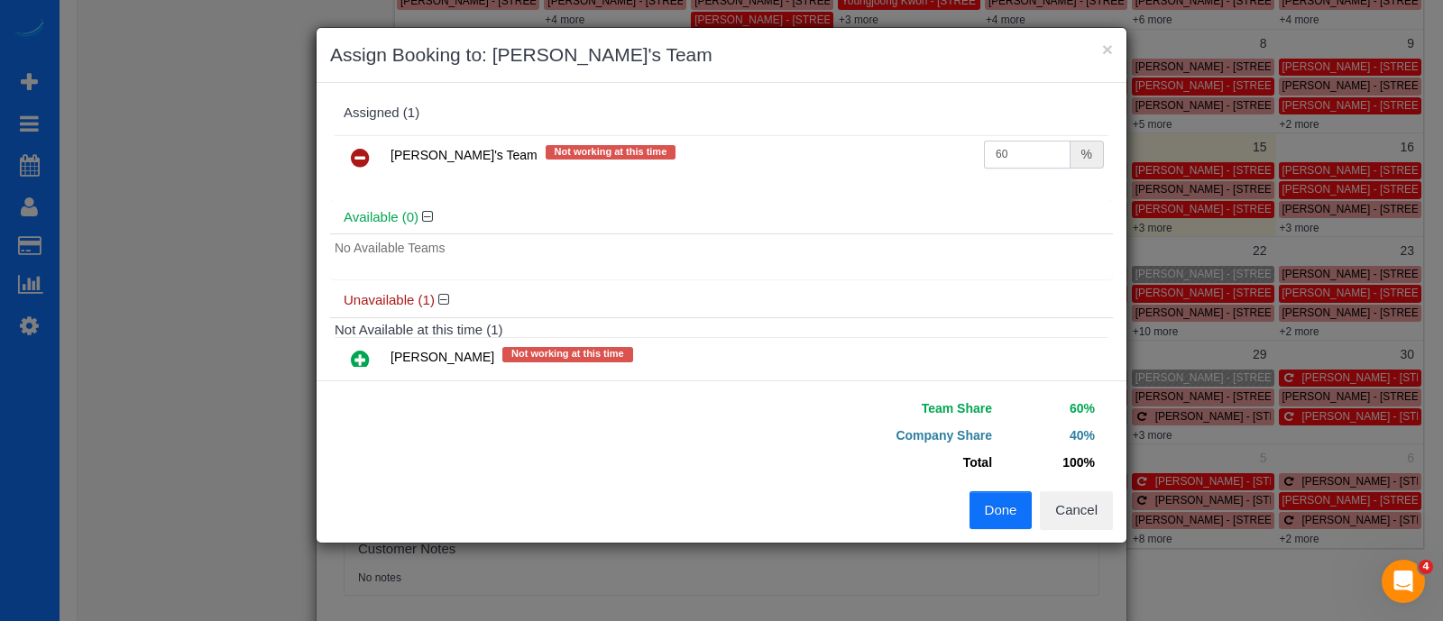
click at [1017, 164] on input "60" at bounding box center [1027, 155] width 87 height 28
type input "6"
type input "57.72"
click at [997, 498] on button "Done" at bounding box center [1001, 511] width 63 height 38
